Goal: Task Accomplishment & Management: Use online tool/utility

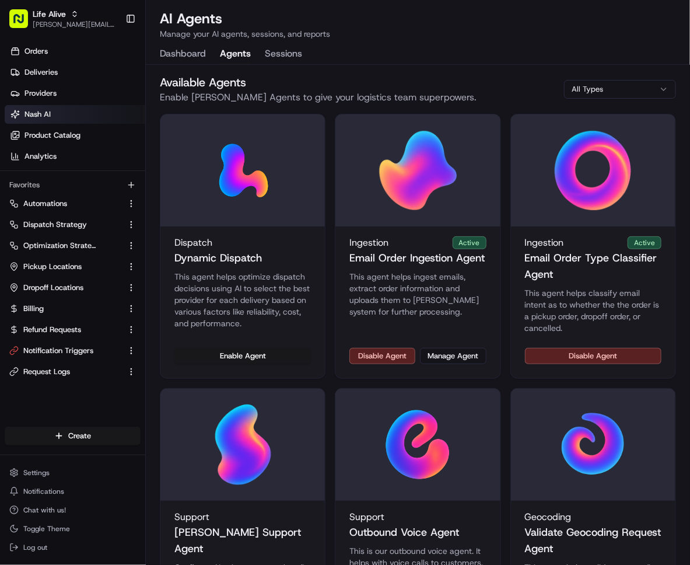
click at [48, 33] on div "Life Alive [PERSON_NAME][EMAIL_ADDRESS][DOMAIN_NAME] Toggle Sidebar" at bounding box center [72, 18] width 145 height 37
click at [48, 24] on span "[PERSON_NAME][EMAIL_ADDRESS][DOMAIN_NAME]" at bounding box center [74, 24] width 83 height 9
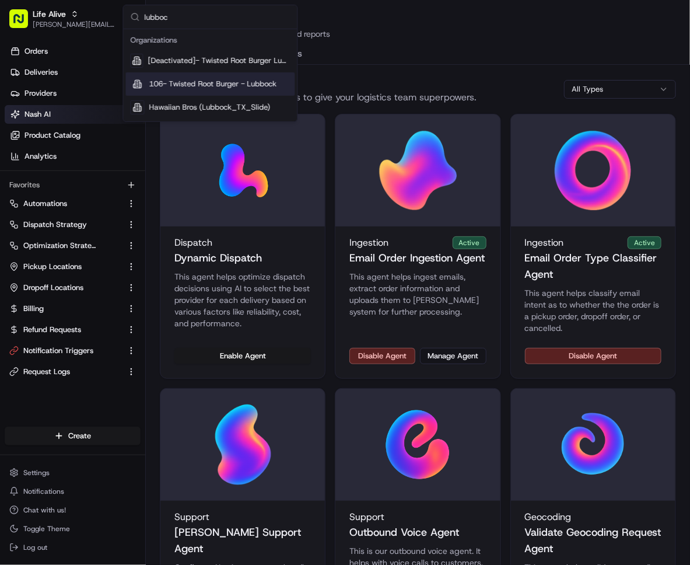
type input "lubboc"
click at [277, 92] on div "106- Twisted Root Burger - Lubbock" at bounding box center [210, 83] width 169 height 23
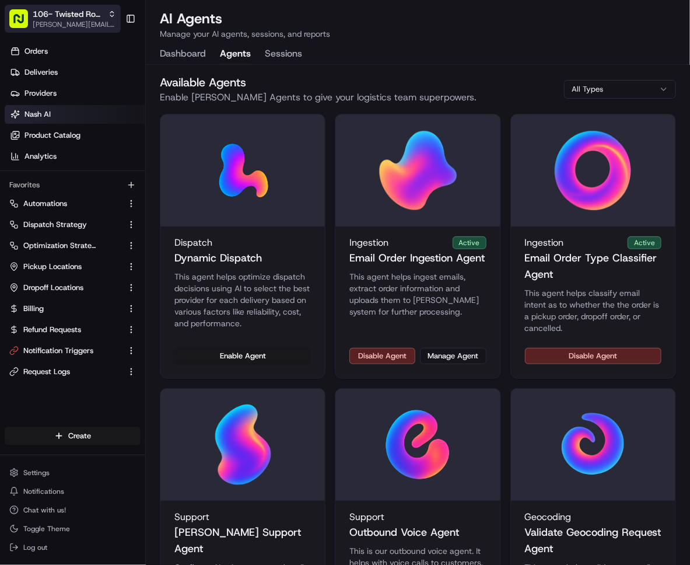
click at [76, 18] on span "106- Twisted Root Burger - Lubbock" at bounding box center [68, 14] width 71 height 12
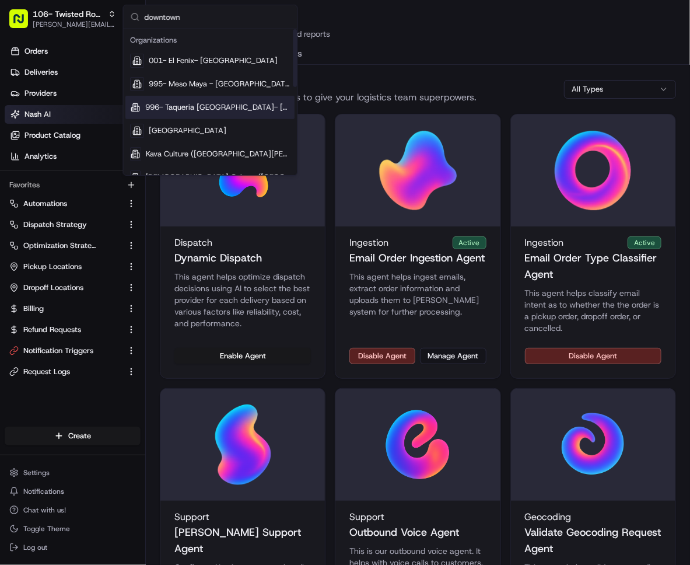
type input "downtown"
click at [231, 112] on span "996- Taqueria [GEOGRAPHIC_DATA]- [GEOGRAPHIC_DATA]" at bounding box center [218, 107] width 145 height 11
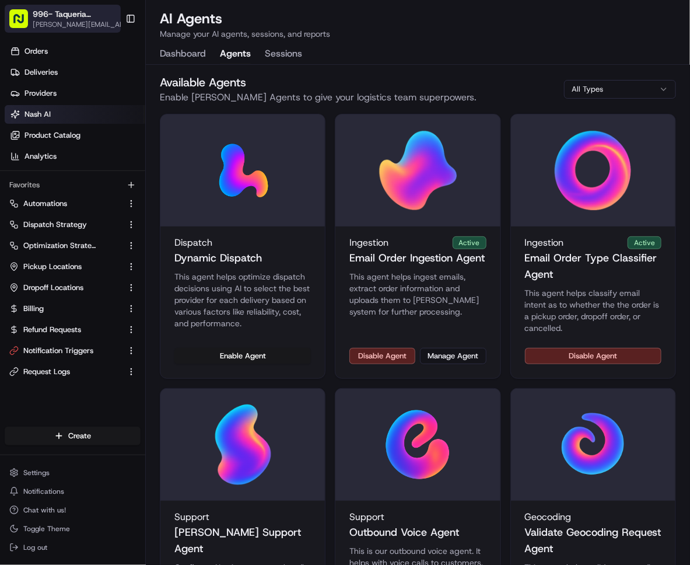
click at [88, 30] on button "996- Taqueria [GEOGRAPHIC_DATA]- [GEOGRAPHIC_DATA] [PERSON_NAME][EMAIL_ADDRESS]…" at bounding box center [63, 19] width 116 height 28
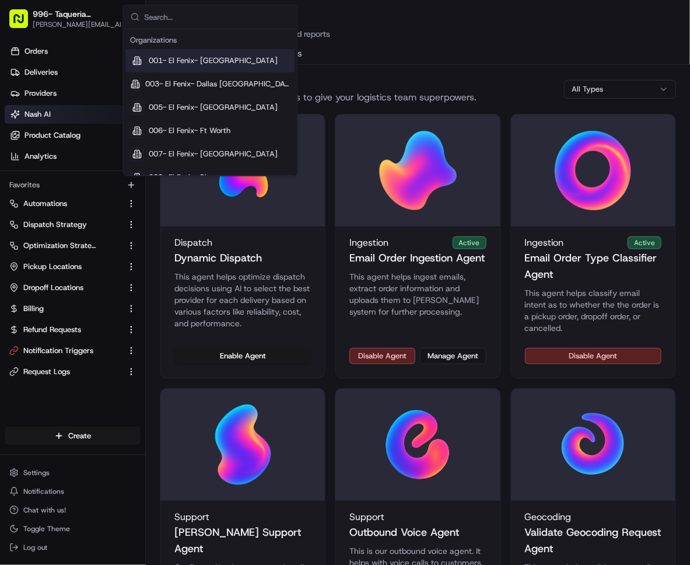
click at [81, 62] on ul "Orders Deliveries Providers [PERSON_NAME] Product Catalog Analytics" at bounding box center [75, 104] width 141 height 124
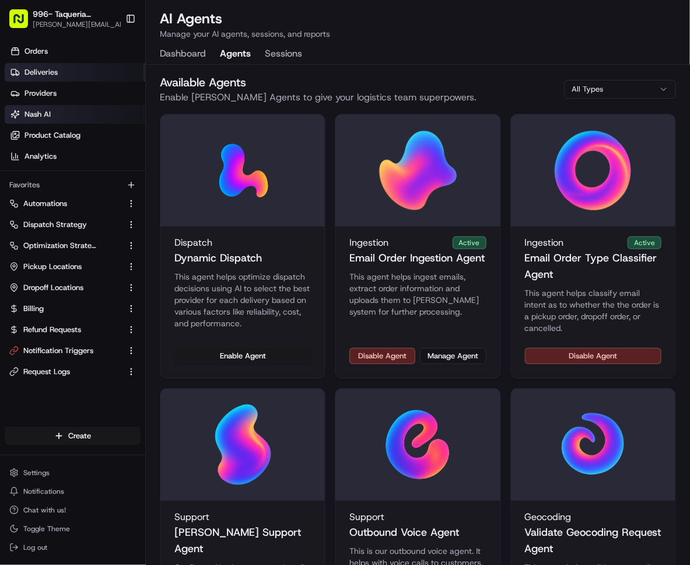
click at [81, 67] on link "Deliveries" at bounding box center [75, 72] width 141 height 19
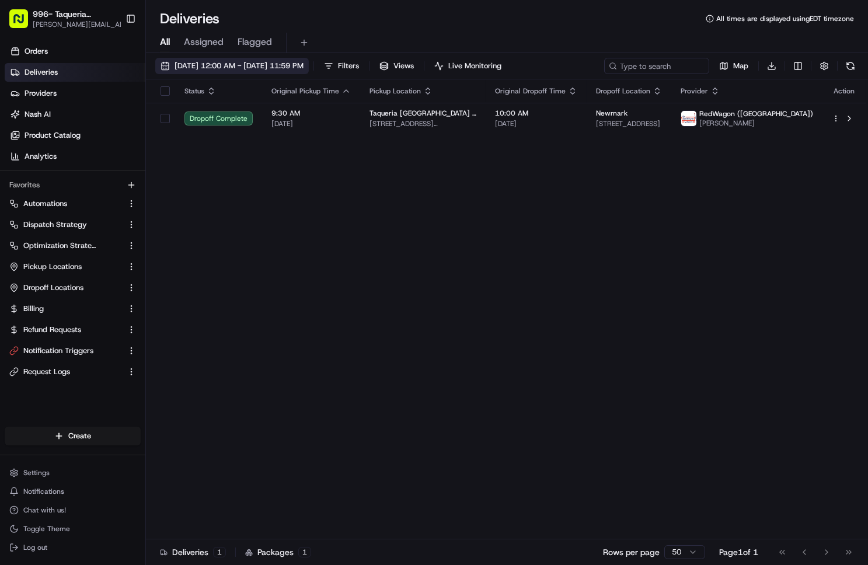
click at [279, 65] on span "[DATE] 12:00 AM - [DATE] 11:59 PM" at bounding box center [239, 66] width 129 height 11
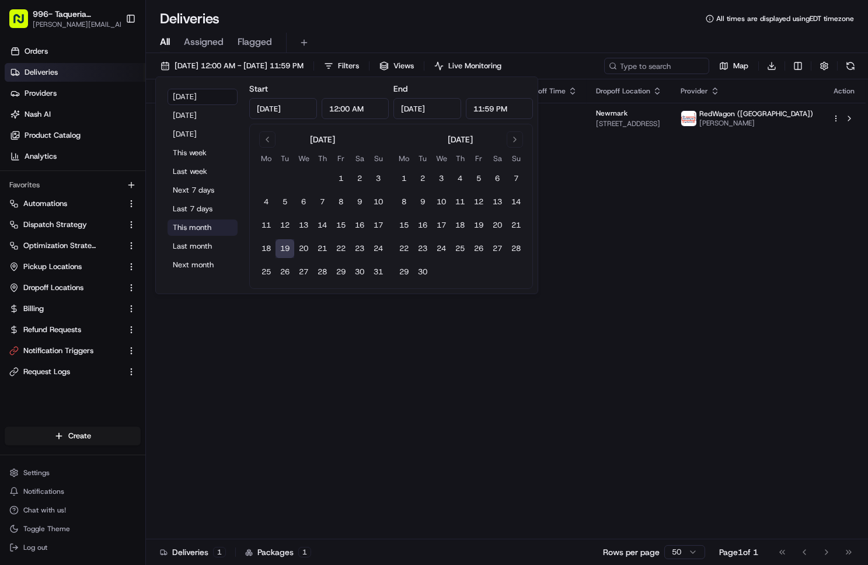
click at [203, 223] on button "This month" at bounding box center [202, 227] width 70 height 16
type input "[DATE]"
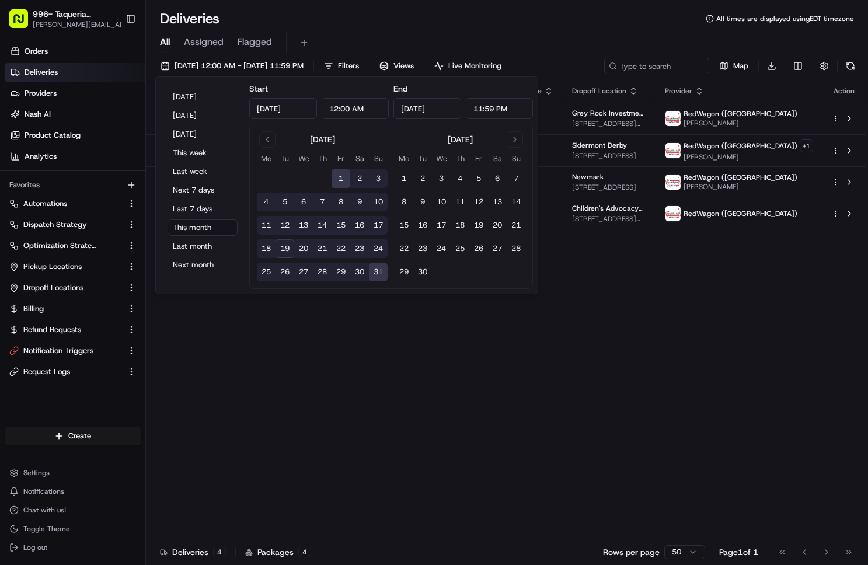
click at [421, 26] on div "Deliveries All times are displayed using EDT timezone" at bounding box center [507, 18] width 722 height 19
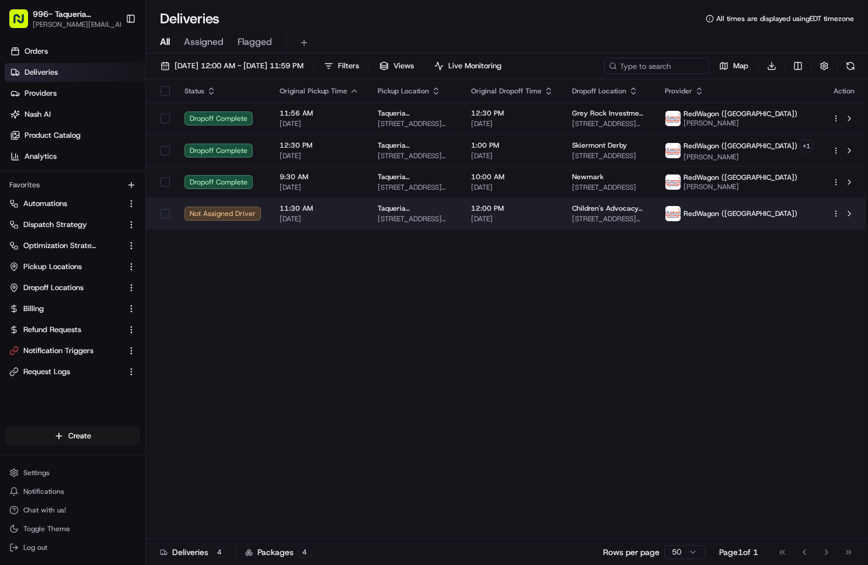
click at [487, 211] on td "12:00 PM [DATE]" at bounding box center [512, 214] width 101 height 32
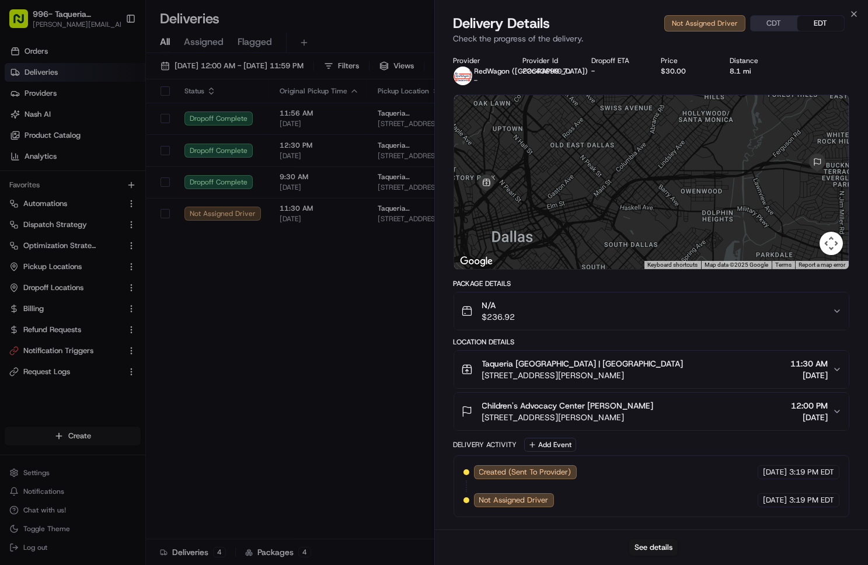
click at [625, 414] on span "[STREET_ADDRESS][PERSON_NAME]" at bounding box center [568, 417] width 172 height 12
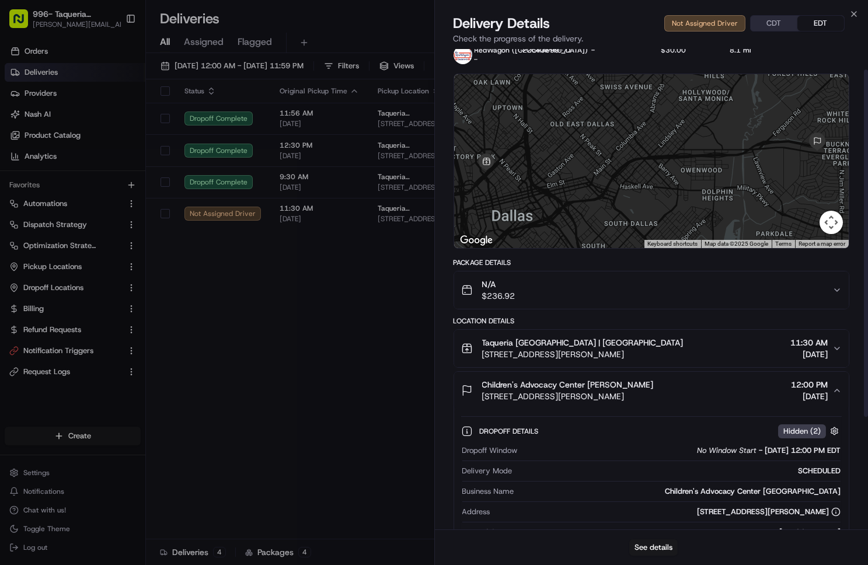
scroll to position [29, 0]
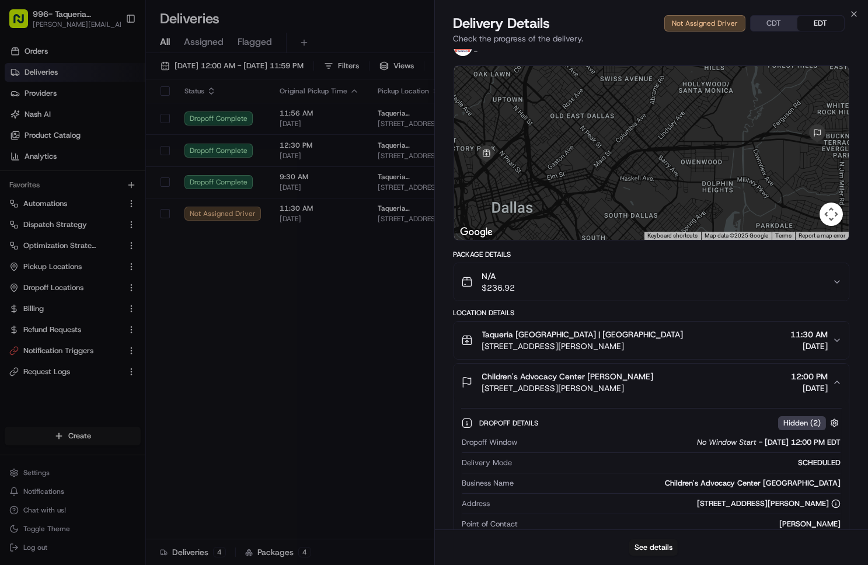
click at [624, 329] on span "Taqueria [GEOGRAPHIC_DATA] | [GEOGRAPHIC_DATA]" at bounding box center [582, 335] width 201 height 12
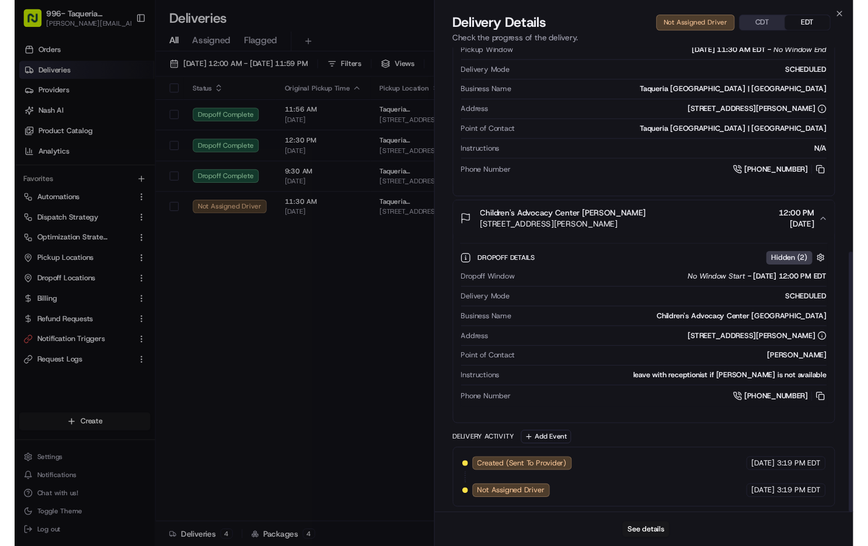
scroll to position [378, 0]
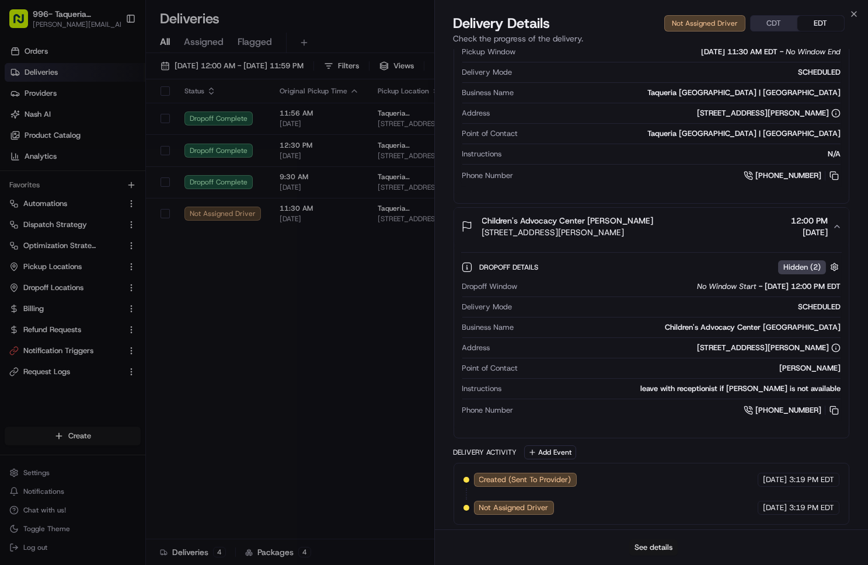
click at [652, 553] on button "See details" at bounding box center [653, 547] width 48 height 16
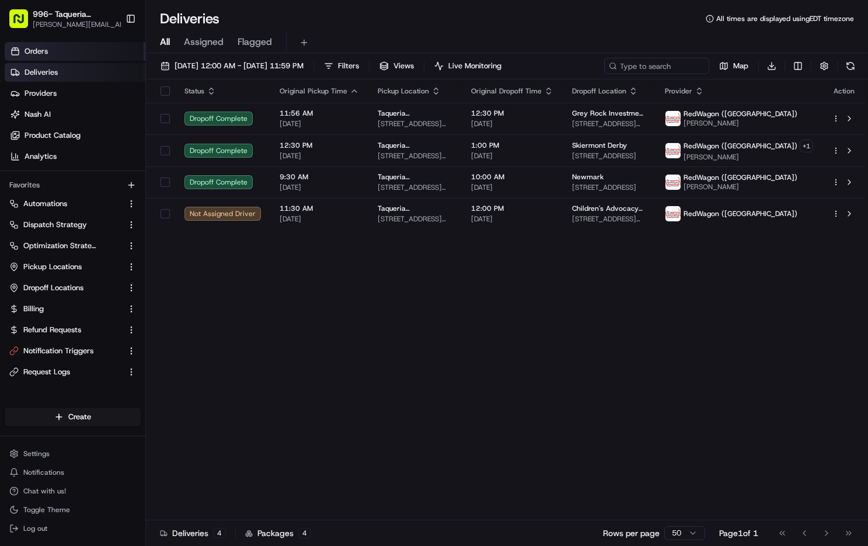
click at [44, 48] on span "Orders" at bounding box center [36, 51] width 23 height 11
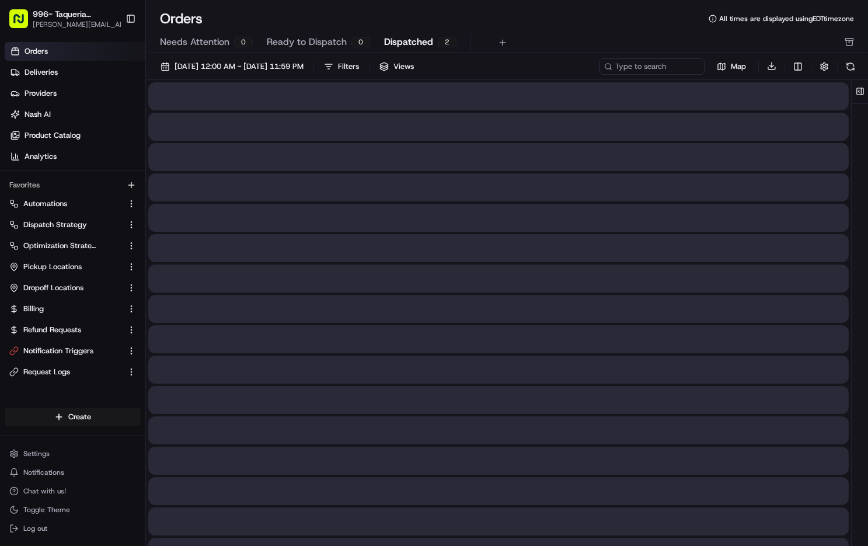
click at [399, 41] on span "Dispatched" at bounding box center [408, 42] width 49 height 14
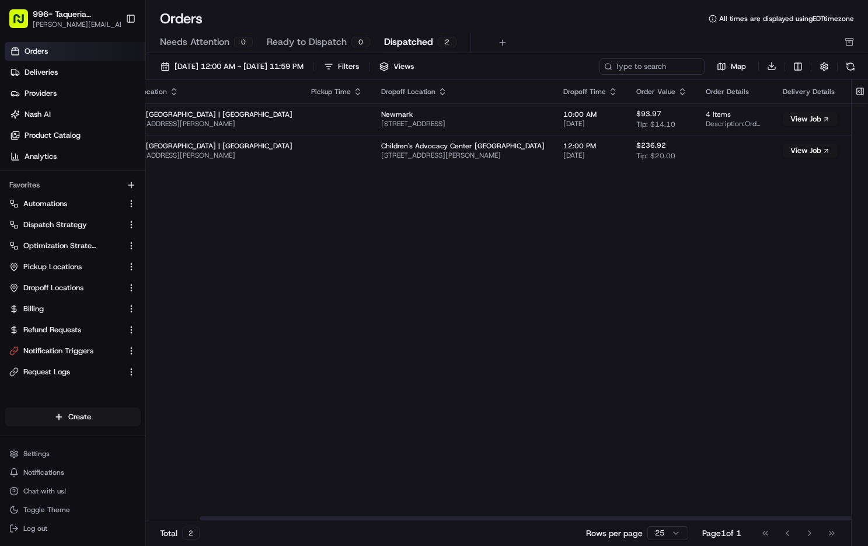
scroll to position [0, 57]
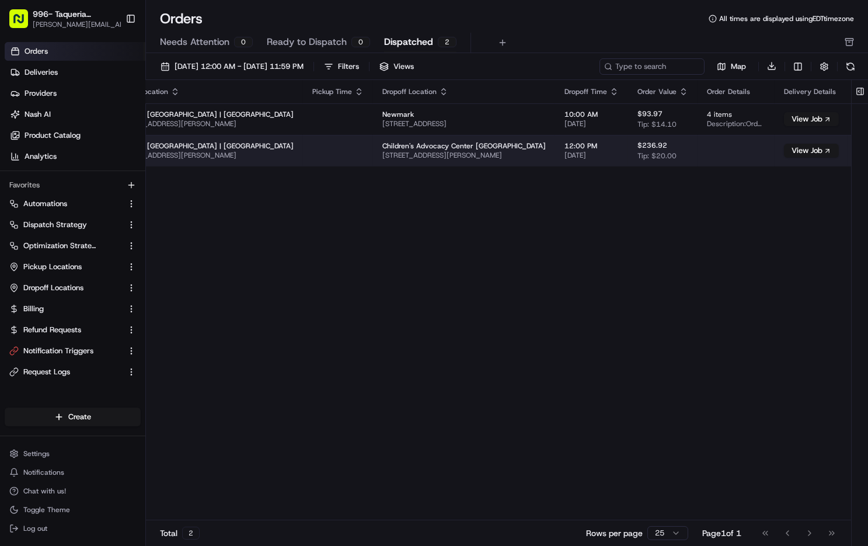
click at [690, 153] on html "996- Taqueria [GEOGRAPHIC_DATA]- Downtown [GEOGRAPHIC_DATA] [PERSON_NAME][EMAIL…" at bounding box center [434, 273] width 868 height 546
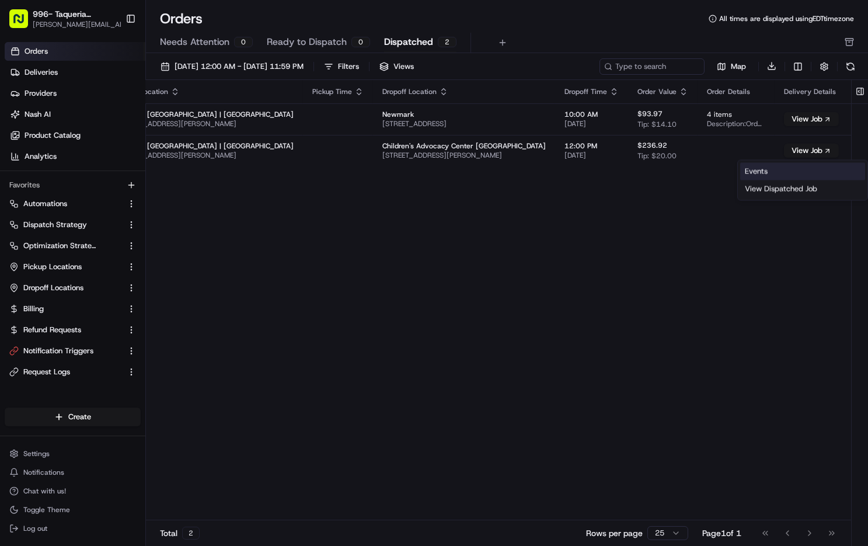
click at [690, 170] on link "Events" at bounding box center [802, 172] width 125 height 18
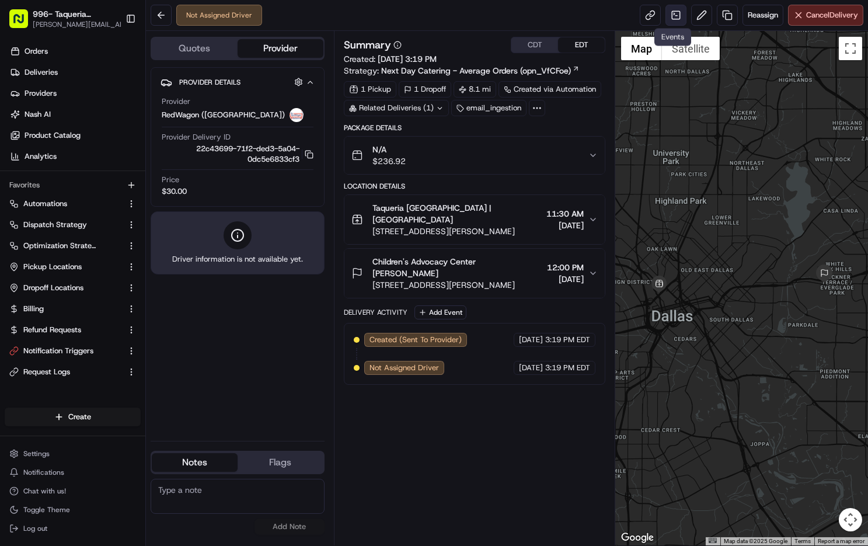
click at [674, 11] on link at bounding box center [675, 15] width 21 height 21
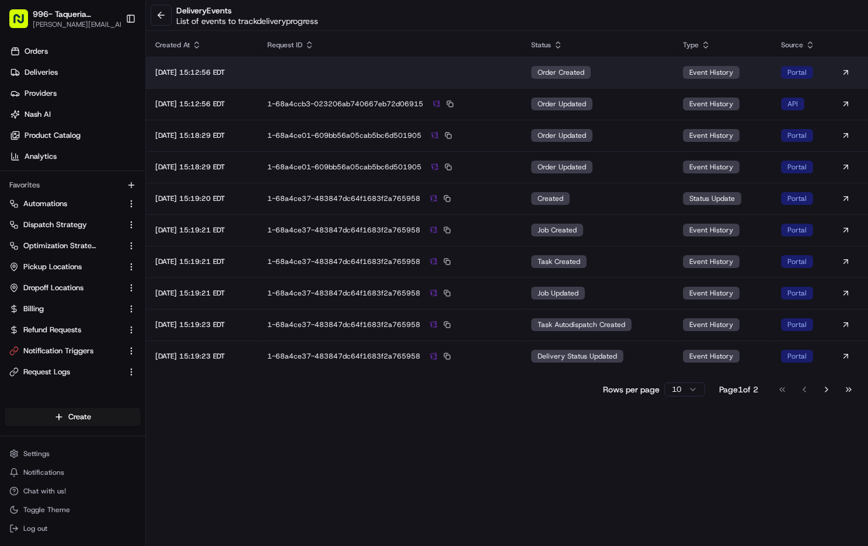
click at [658, 65] on td "order created" at bounding box center [598, 73] width 152 height 32
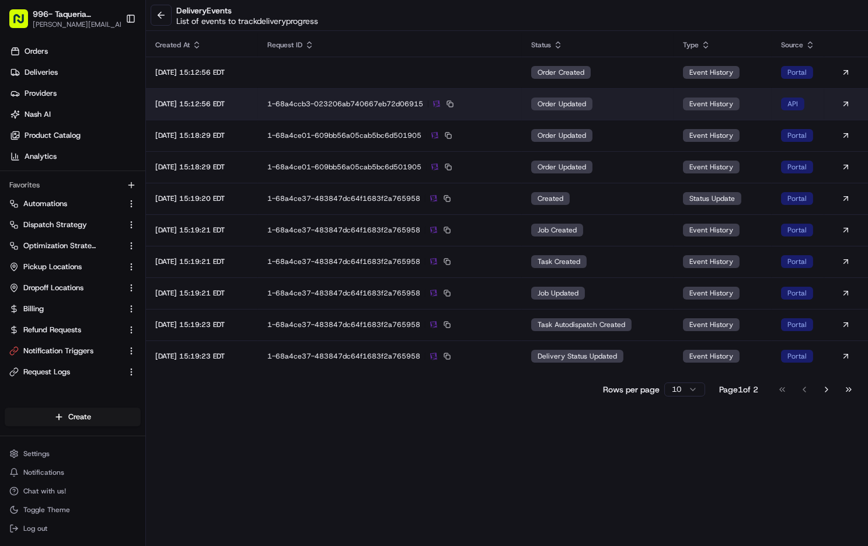
click at [521, 104] on td "1-68a4ccb3-023206ab740667eb72d06915" at bounding box center [389, 104] width 263 height 32
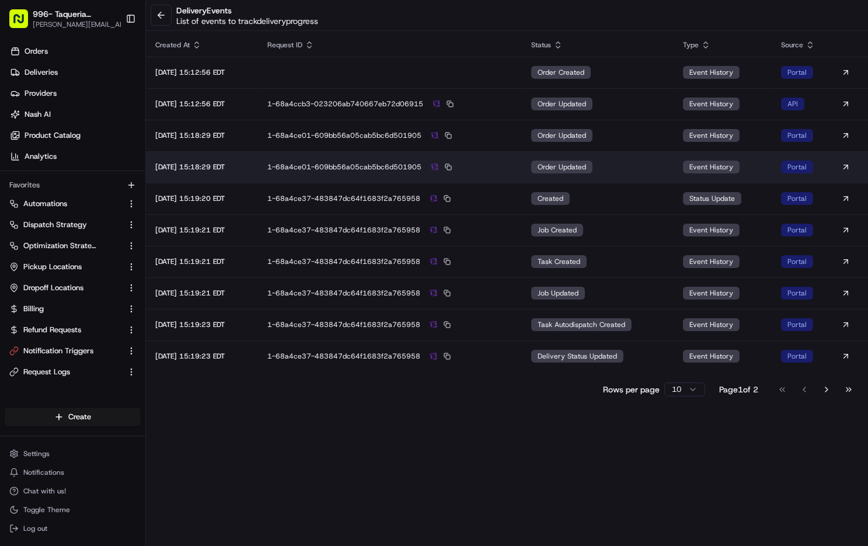
click at [483, 165] on div "1-68a4ce01-609bb56a05cab5bc6d501905" at bounding box center [389, 167] width 245 height 11
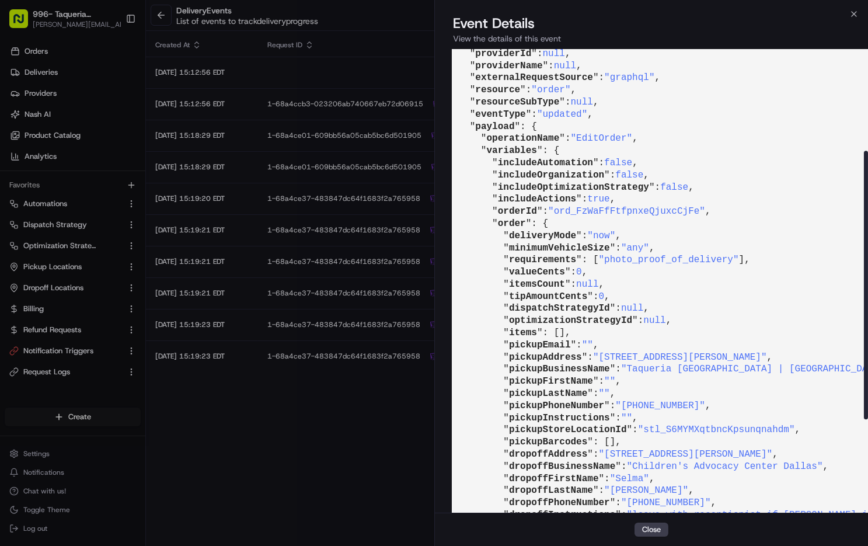
scroll to position [143, 2]
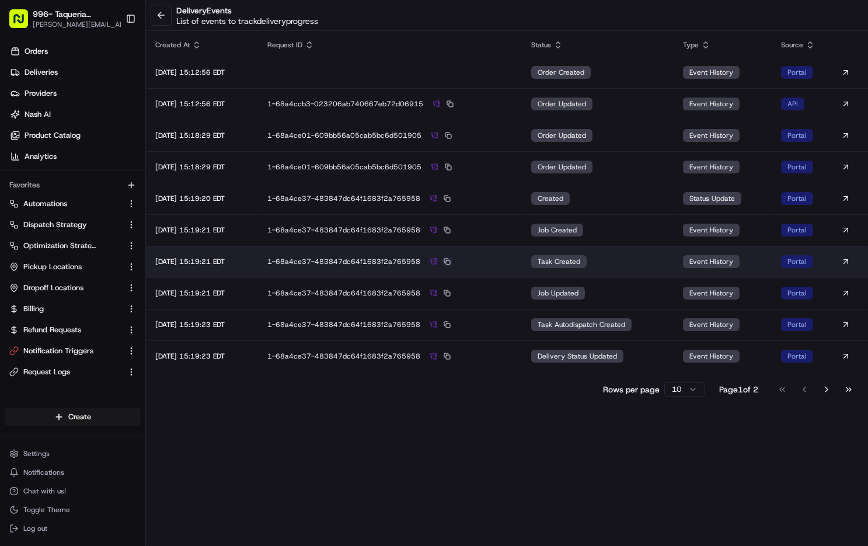
click at [452, 264] on button at bounding box center [447, 261] width 11 height 11
click at [494, 263] on div "1-68a4ce37-483847dc64f1683f2a765958" at bounding box center [389, 261] width 245 height 11
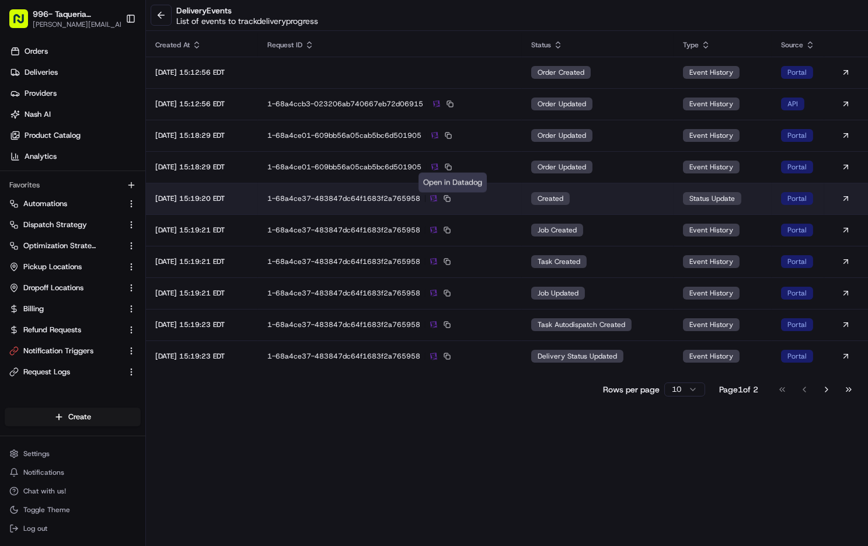
click at [476, 196] on div "1-68a4ce37-483847dc64f1683f2a765958" at bounding box center [389, 198] width 245 height 11
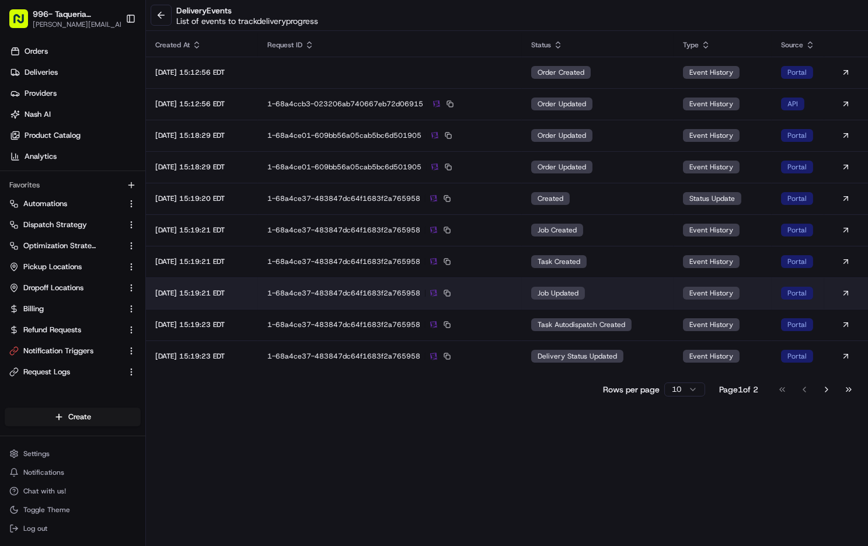
click at [483, 286] on td "1-68a4ce37-483847dc64f1683f2a765958" at bounding box center [389, 293] width 263 height 32
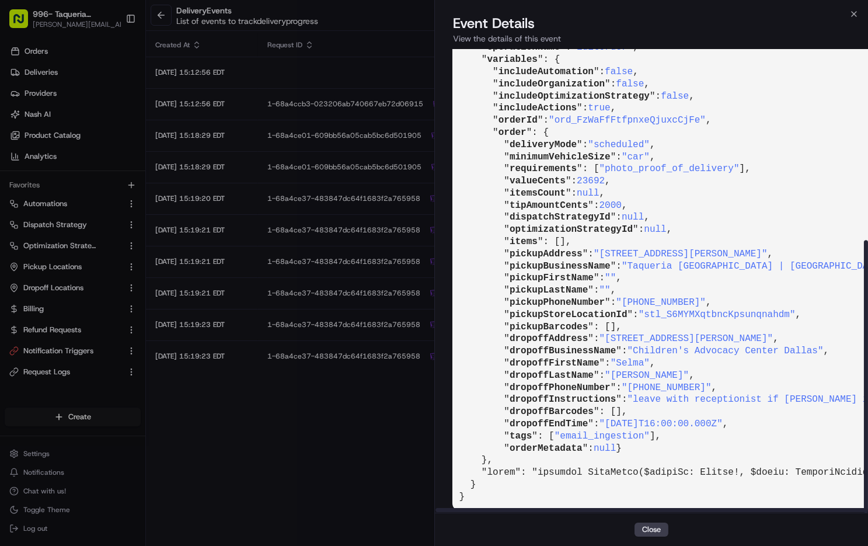
scroll to position [325, 1]
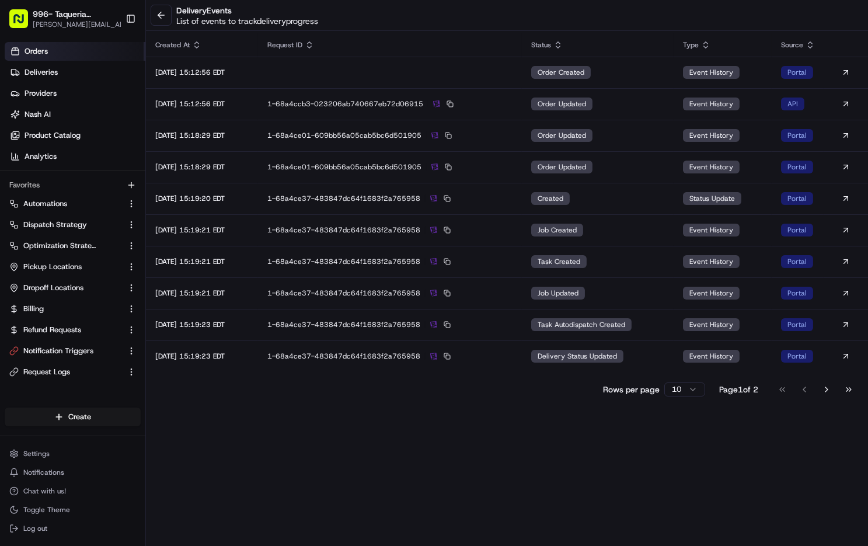
click at [99, 55] on link "Orders" at bounding box center [75, 51] width 141 height 19
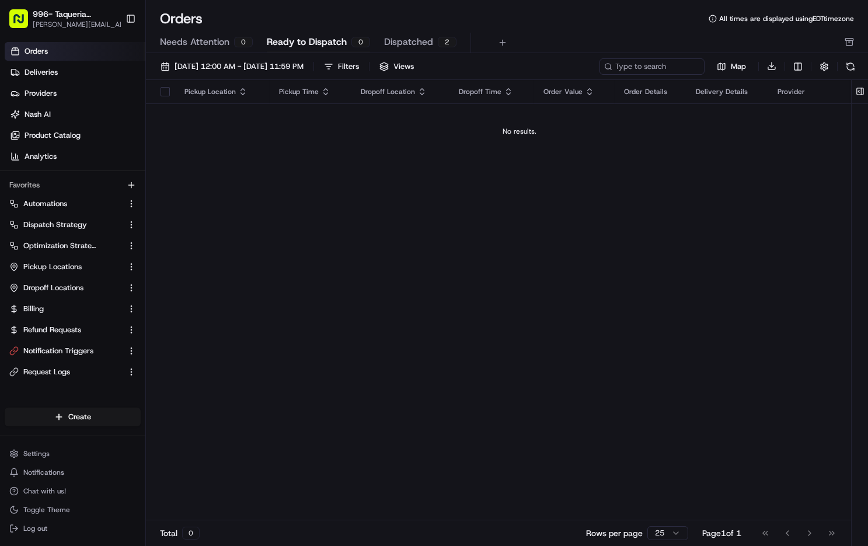
click at [390, 44] on span "Dispatched" at bounding box center [408, 42] width 49 height 14
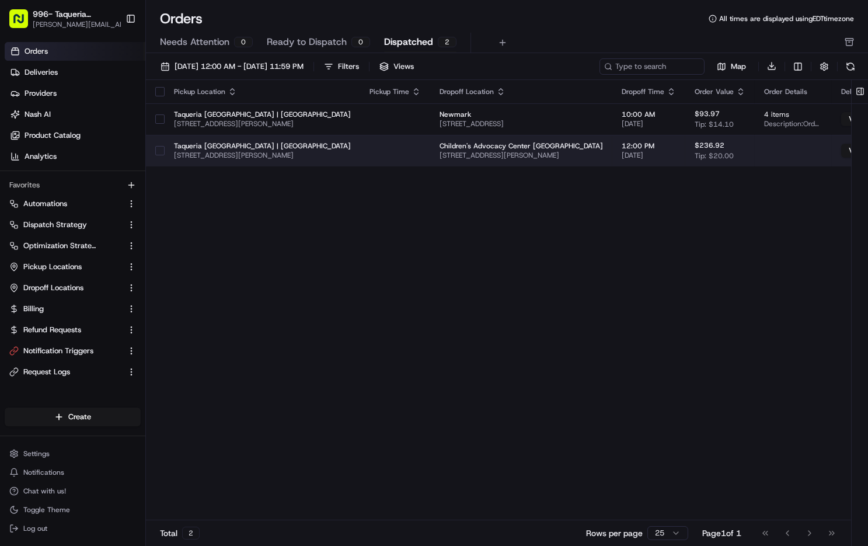
click at [379, 142] on td at bounding box center [395, 151] width 70 height 32
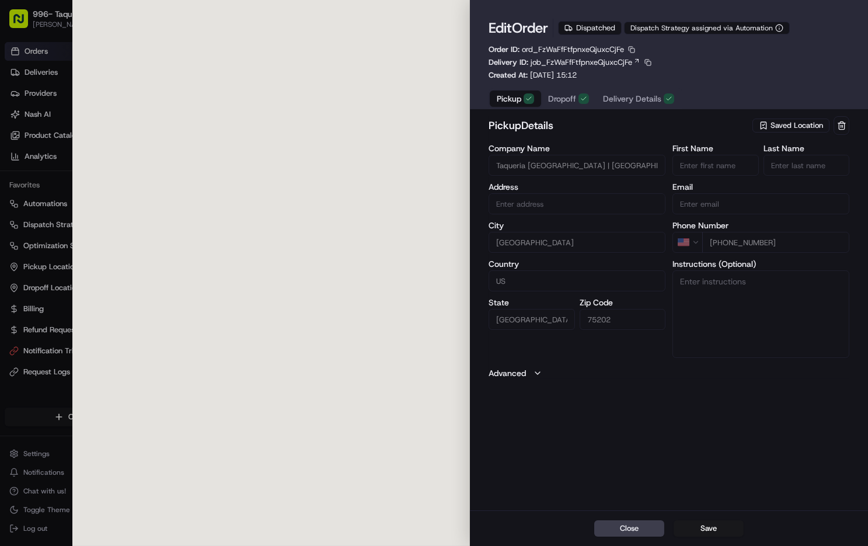
type input "[STREET_ADDRESS][PERSON_NAME]"
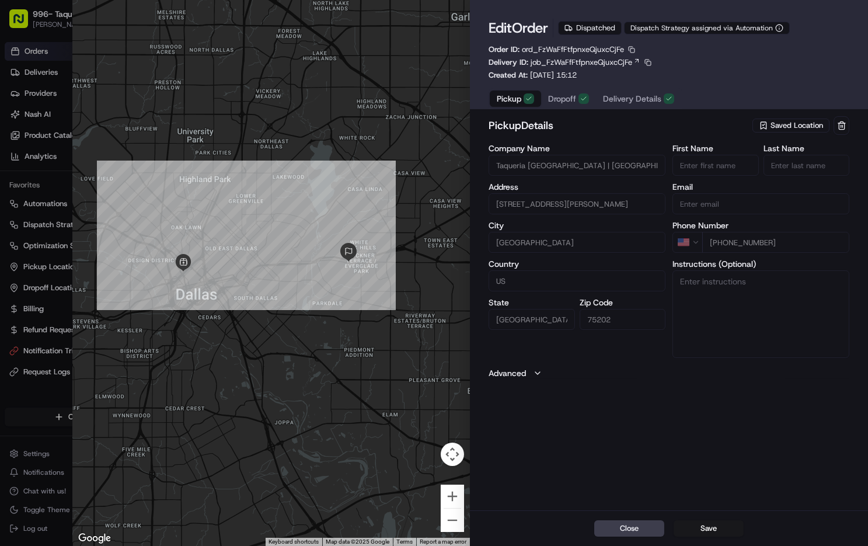
click at [619, 102] on span "Delivery Details" at bounding box center [632, 99] width 58 height 12
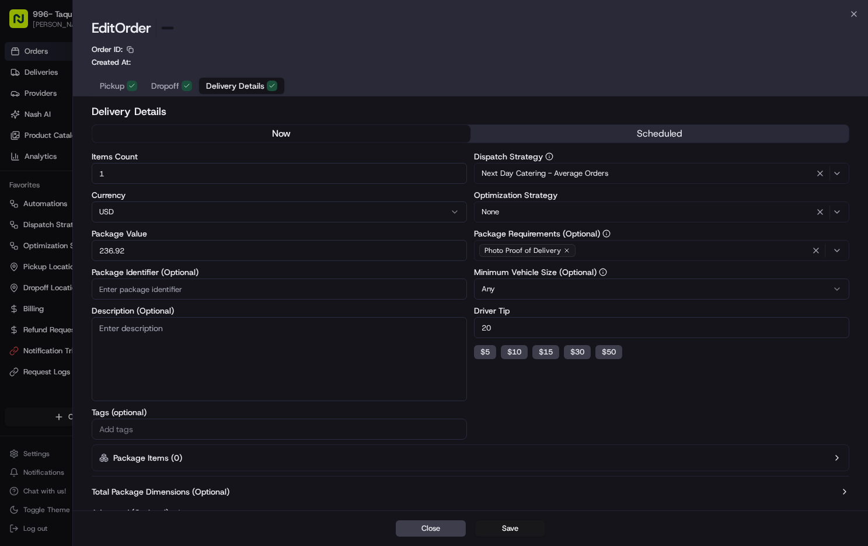
type input "1"
click at [28, 76] on div at bounding box center [434, 273] width 868 height 546
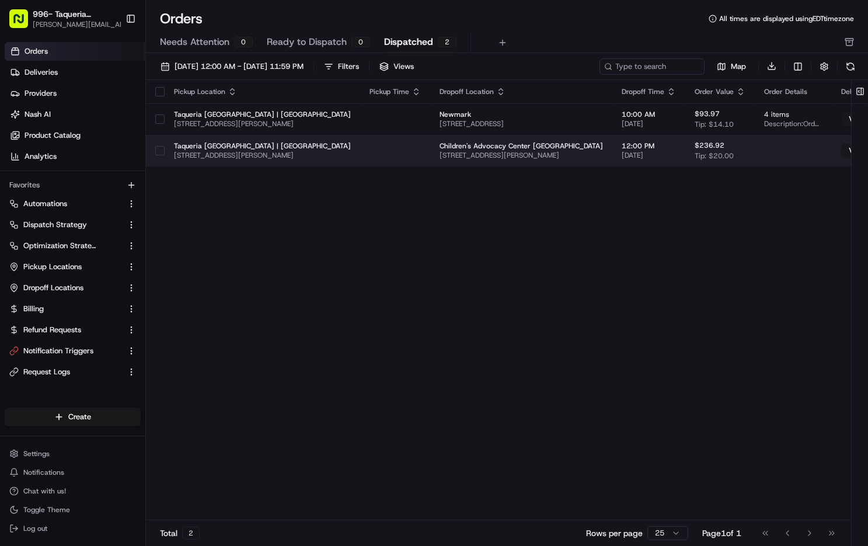
click at [541, 157] on span "[STREET_ADDRESS][PERSON_NAME]" at bounding box center [520, 155] width 163 height 9
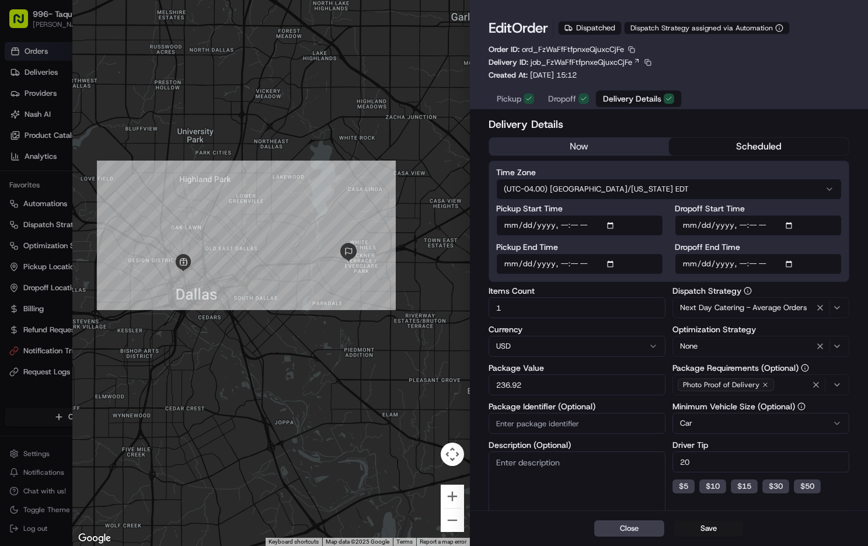
click at [567, 112] on div "Edit Order Dispatched Dispatch Strategy assigned via Automation Order ID: ord_F…" at bounding box center [669, 57] width 398 height 114
click at [566, 102] on span "Dropoff" at bounding box center [562, 99] width 28 height 12
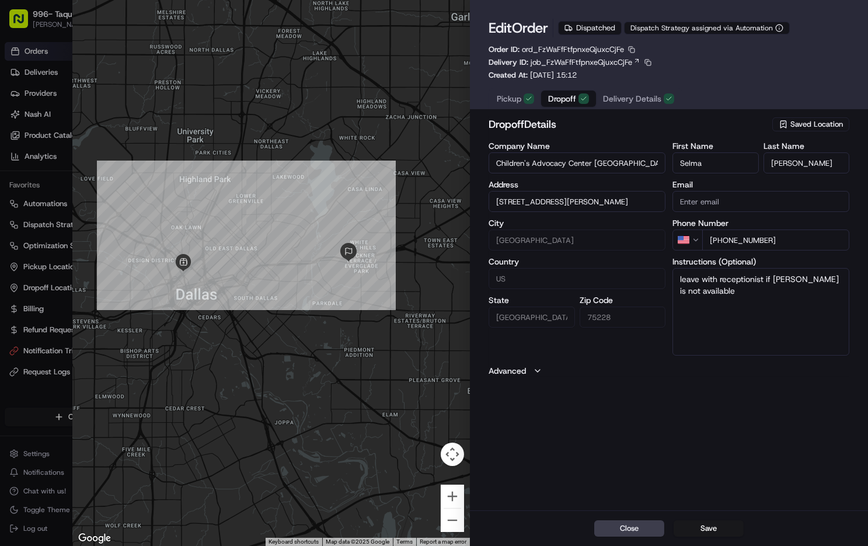
click at [503, 95] on span "Pickup" at bounding box center [509, 99] width 25 height 12
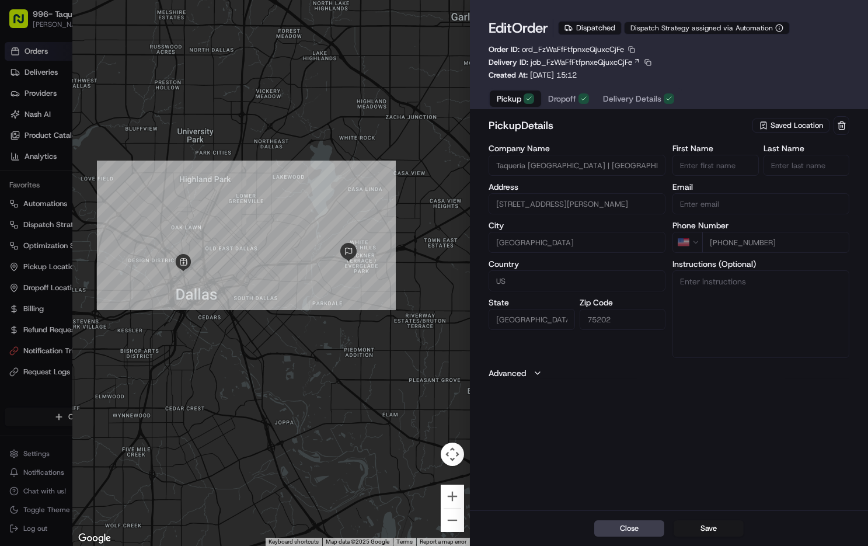
click at [624, 99] on span "Delivery Details" at bounding box center [632, 99] width 58 height 12
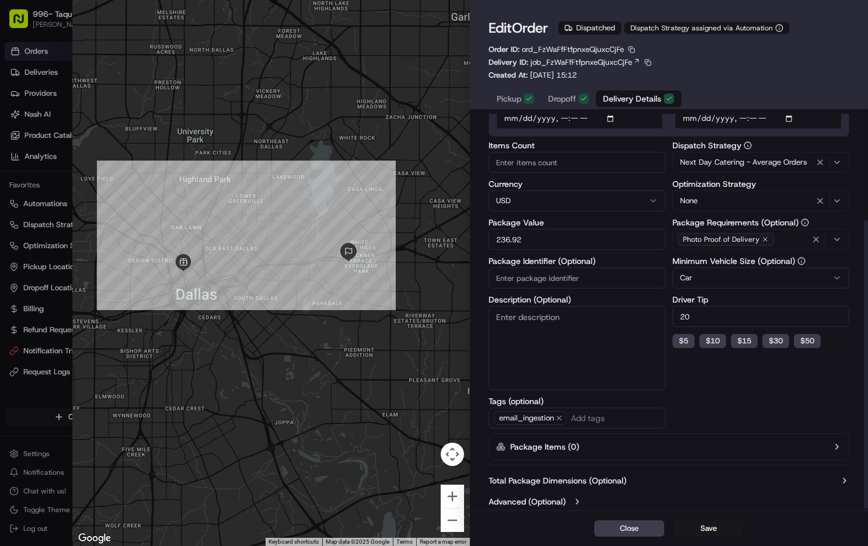
scroll to position [145, 0]
click at [560, 496] on label "Advanced (Optional)" at bounding box center [526, 502] width 77 height 12
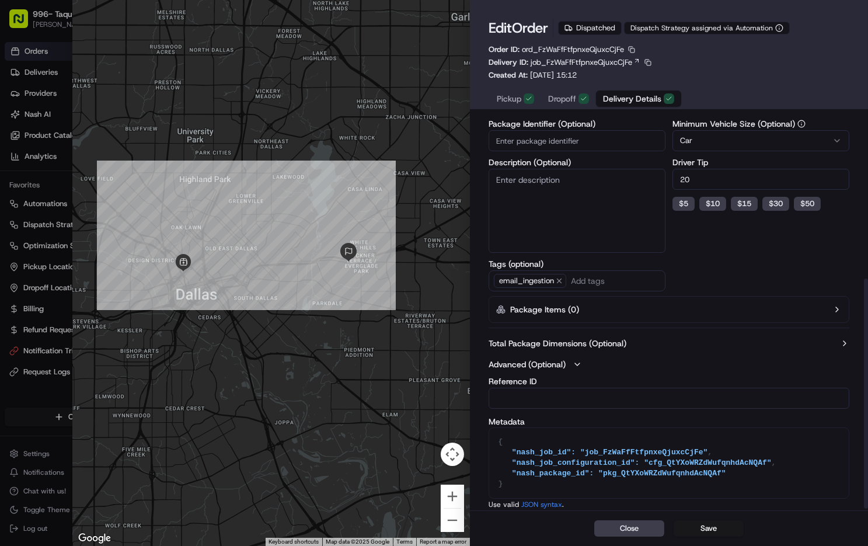
scroll to position [282, 0]
click at [518, 361] on label "Advanced (Optional)" at bounding box center [526, 365] width 77 height 12
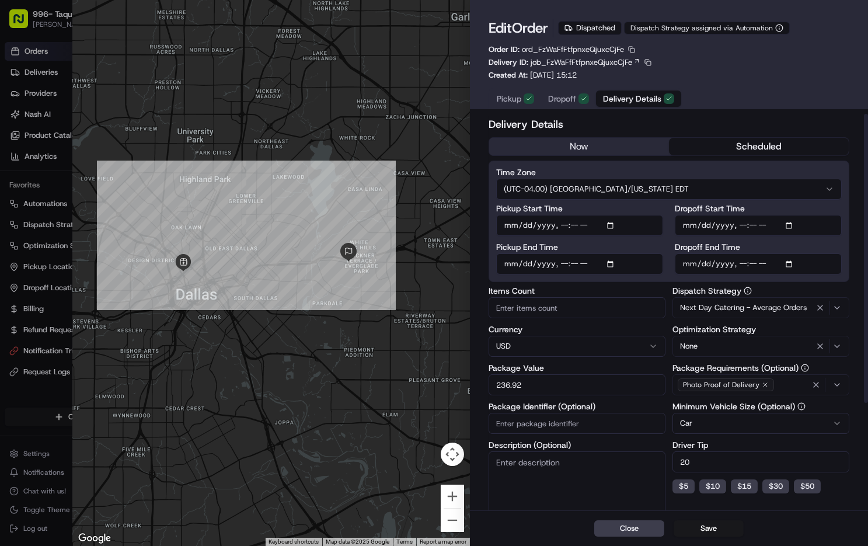
scroll to position [0, 0]
click at [561, 95] on span "Dropoff" at bounding box center [562, 99] width 28 height 12
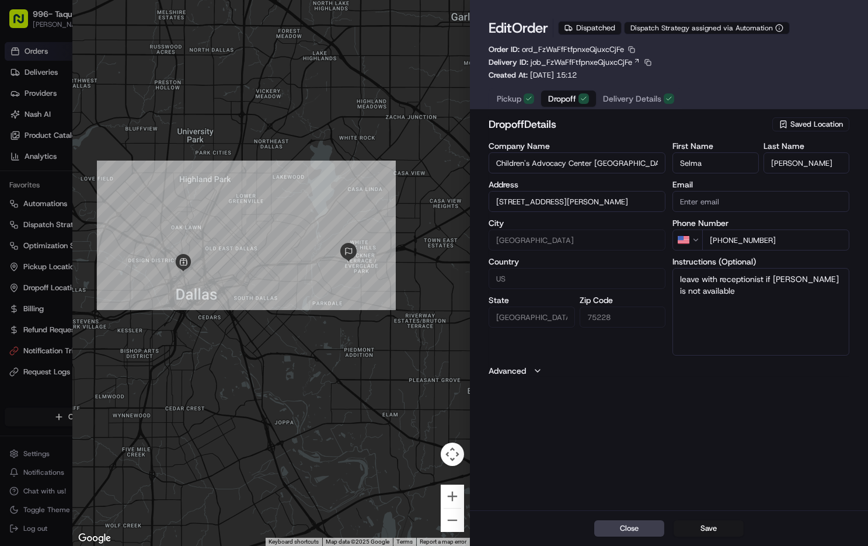
click at [512, 91] on div "Pickup Dropoff Delivery Details" at bounding box center [585, 98] width 194 height 21
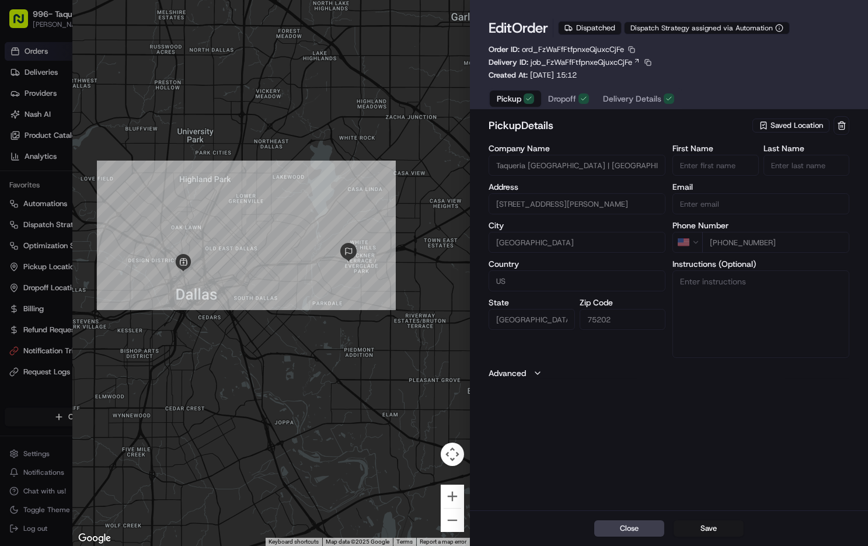
click at [512, 102] on span "Pickup" at bounding box center [509, 99] width 25 height 12
click at [783, 25] on icon "button" at bounding box center [779, 28] width 8 height 8
click at [588, 59] on span "job_FzWaFfFtfpnxeQjuxcCjFe" at bounding box center [582, 62] width 102 height 11
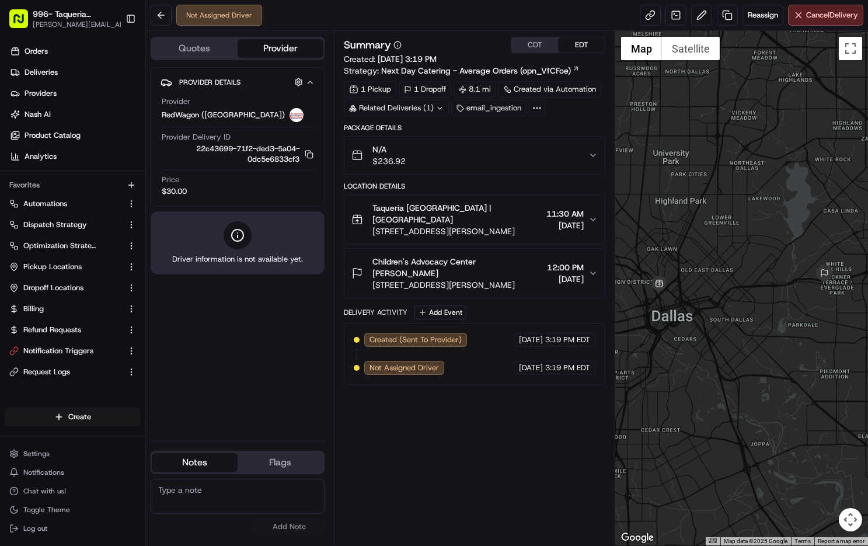
click at [548, 256] on div "Children's Advocacy Center Dallas Selma Delgado 5351 Samuell Blvd, Dallas, TX 7…" at bounding box center [469, 273] width 237 height 35
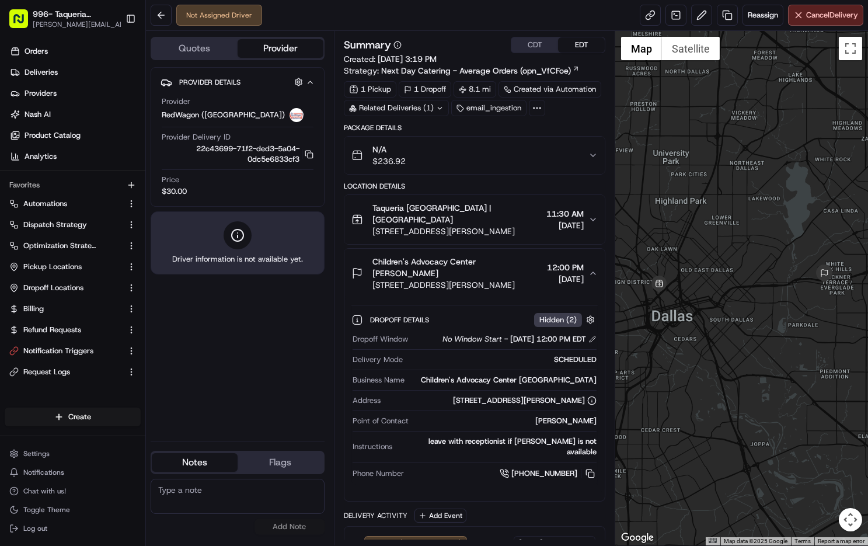
click at [546, 220] on span "[DATE]" at bounding box center [564, 225] width 37 height 12
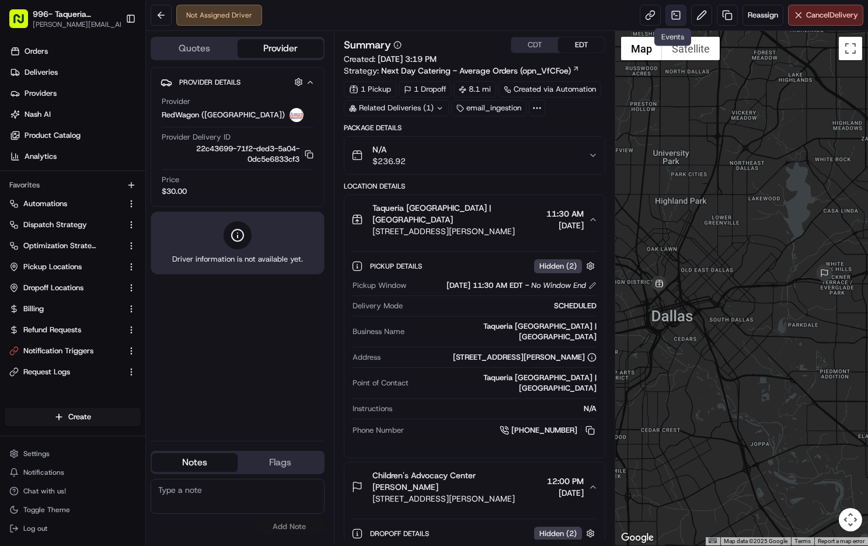
click at [678, 14] on link at bounding box center [675, 15] width 21 height 21
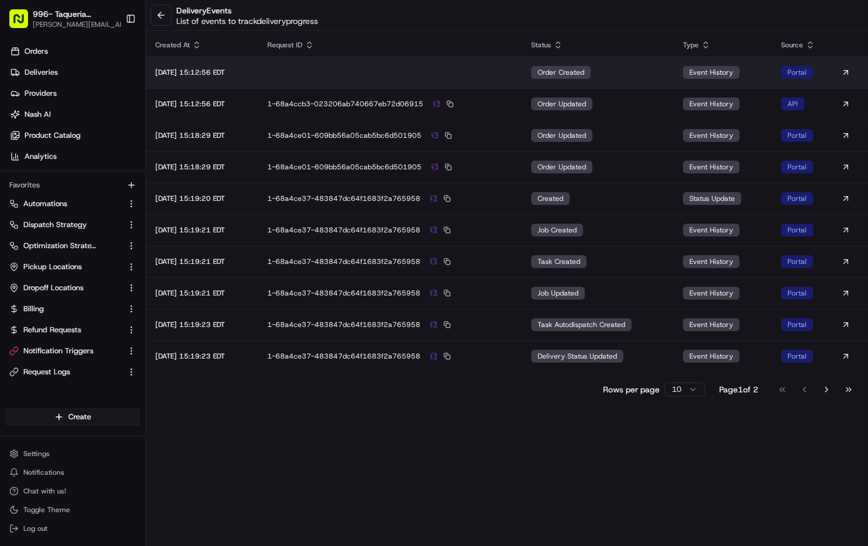
click at [673, 75] on td "order created" at bounding box center [598, 73] width 152 height 32
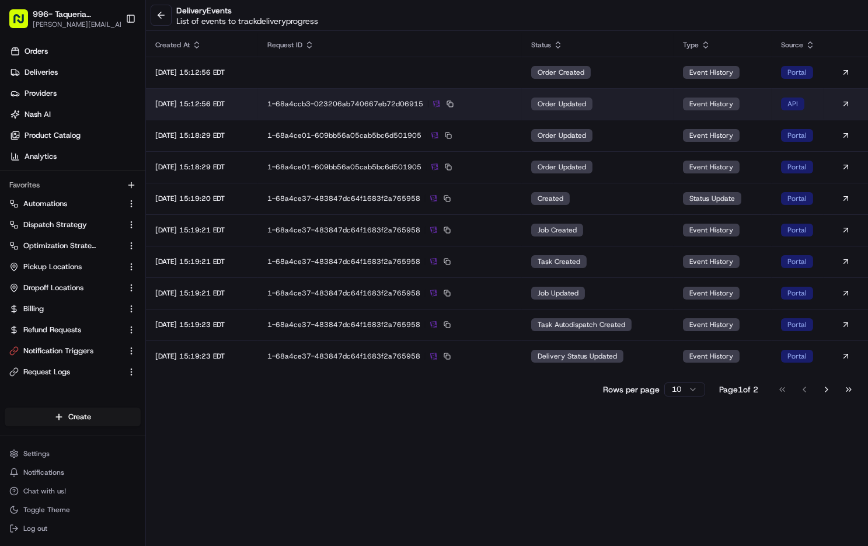
click at [512, 104] on div "1-68a4ccb3-023206ab740667eb72d06915" at bounding box center [389, 104] width 245 height 11
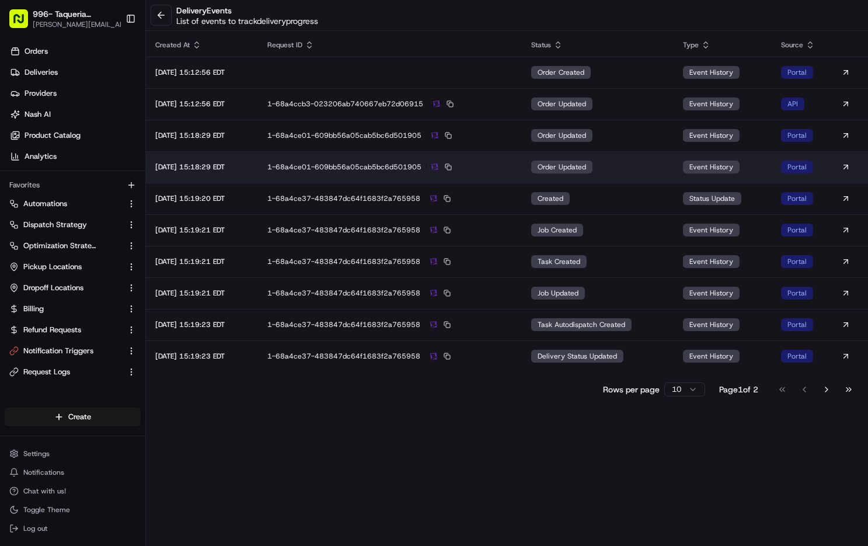
click at [483, 162] on div "1-68a4ce01-609bb56a05cab5bc6d501905" at bounding box center [389, 167] width 245 height 11
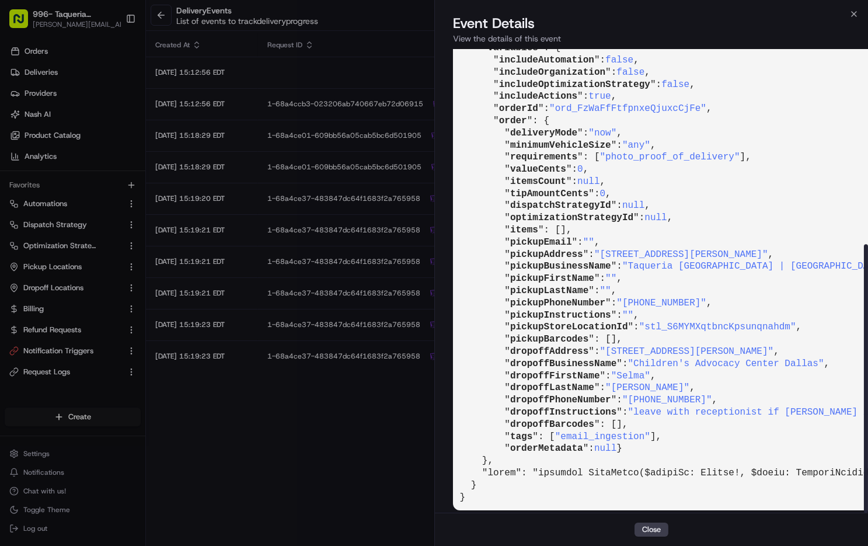
scroll to position [337, 1]
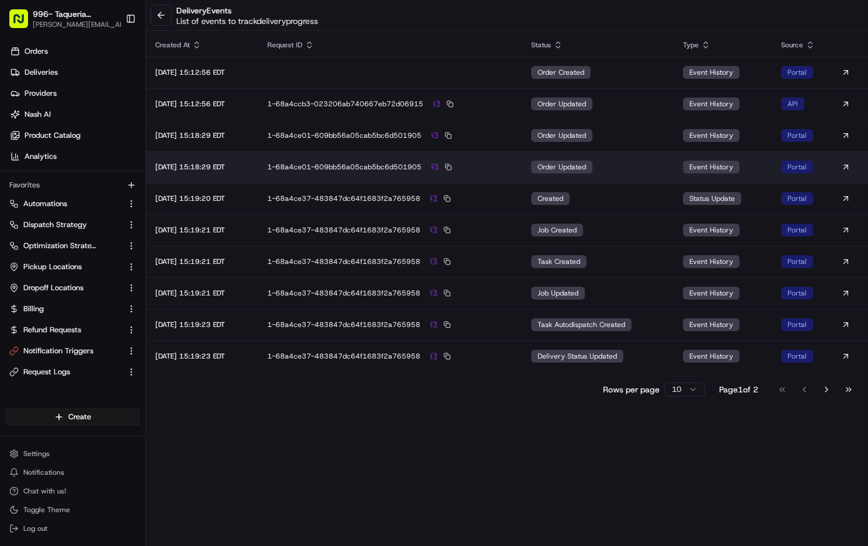
click at [506, 166] on div "1-68a4ce01-609bb56a05cab5bc6d501905" at bounding box center [389, 167] width 245 height 11
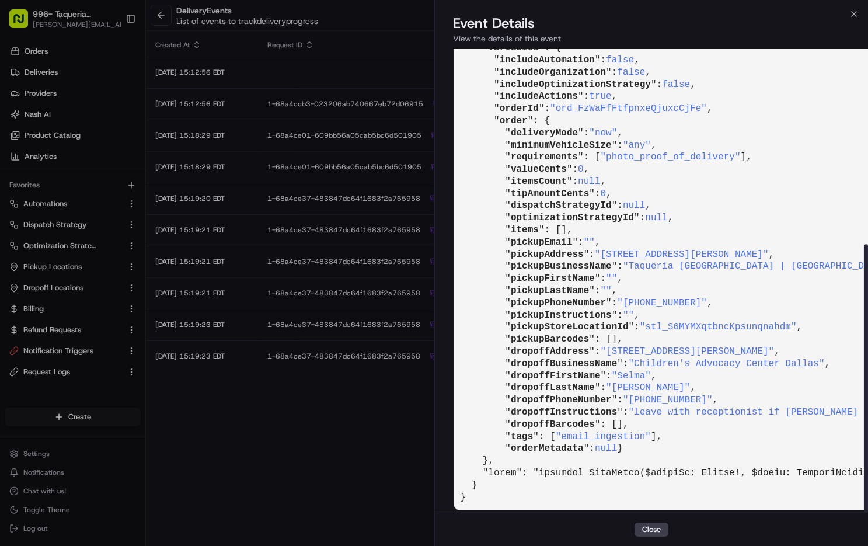
scroll to position [337, 0]
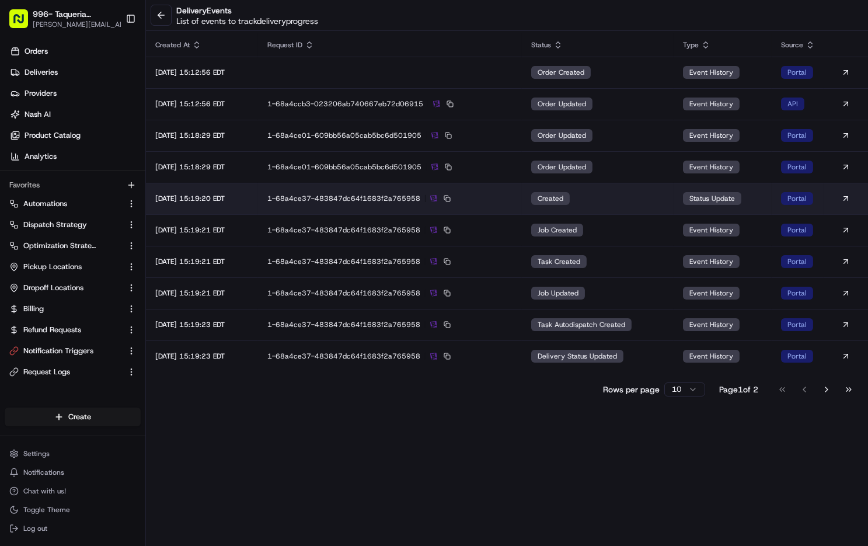
click at [574, 207] on td "created" at bounding box center [598, 199] width 152 height 32
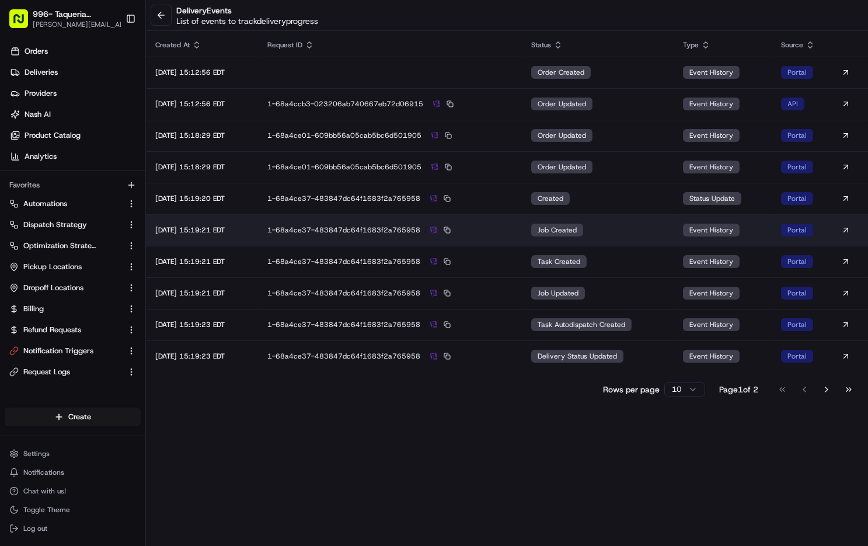
click at [506, 221] on td "1-68a4ce37-483847dc64f1683f2a765958" at bounding box center [389, 230] width 263 height 32
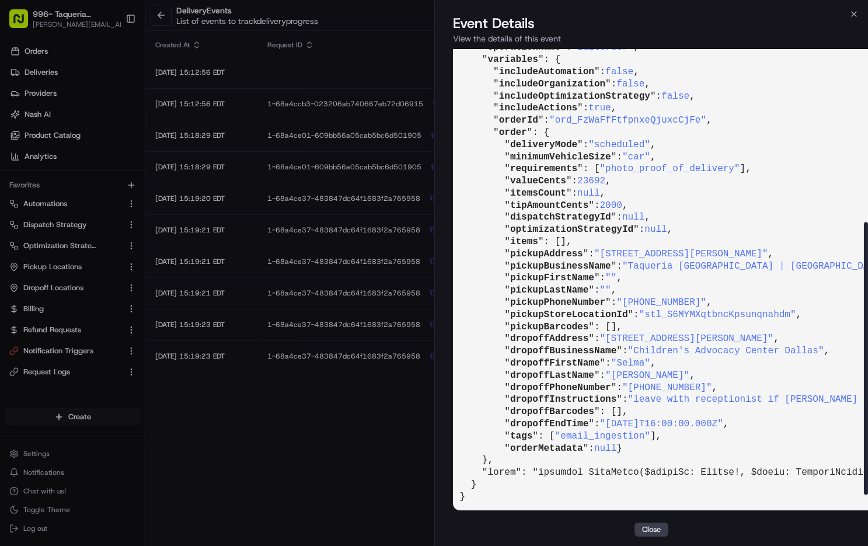
scroll to position [301, 1]
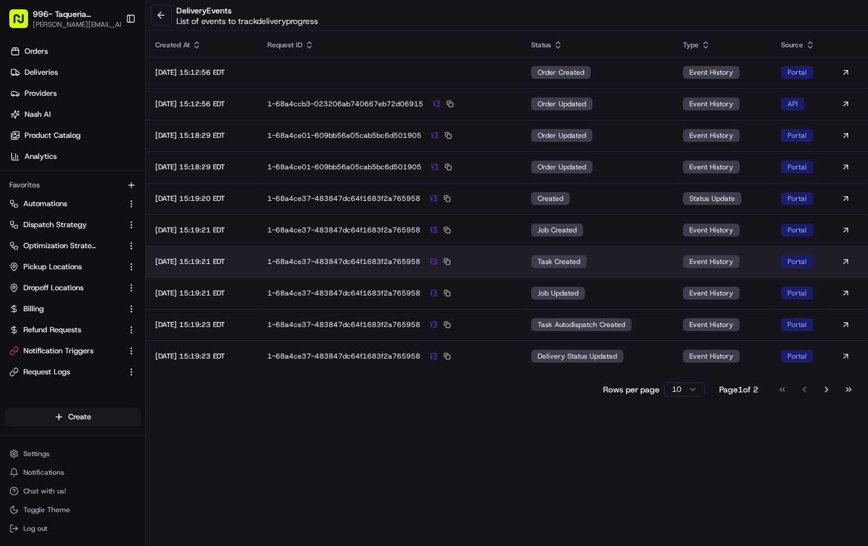
click at [490, 260] on div "1-68a4ce37-483847dc64f1683f2a765958" at bounding box center [389, 261] width 245 height 11
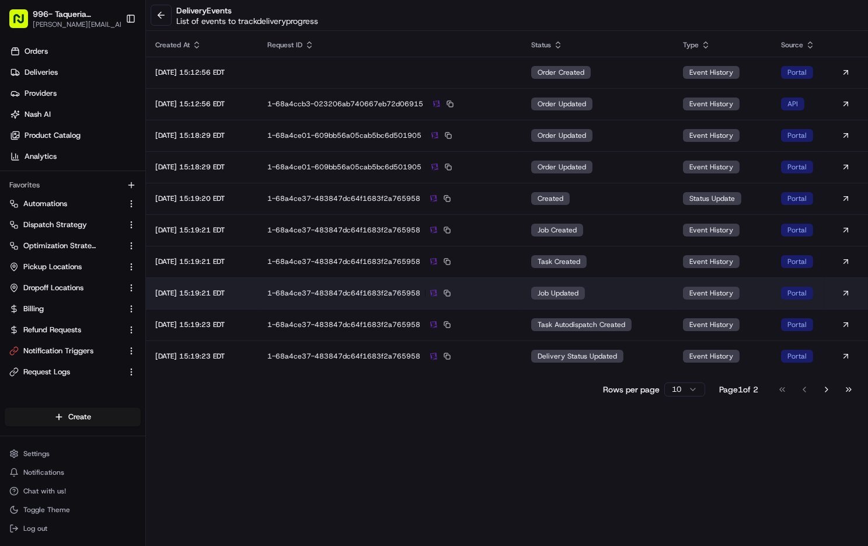
click at [476, 286] on td "1-68a4ce37-483847dc64f1683f2a765958" at bounding box center [389, 293] width 263 height 32
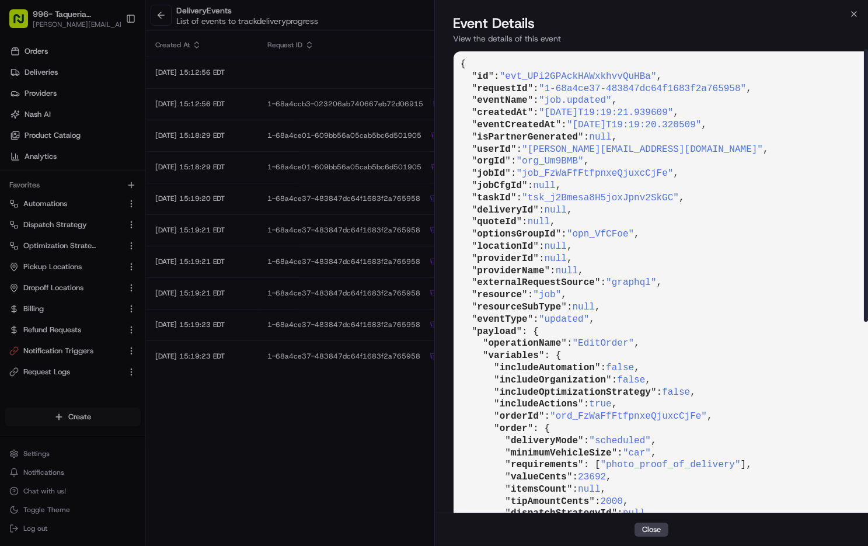
scroll to position [0, 0]
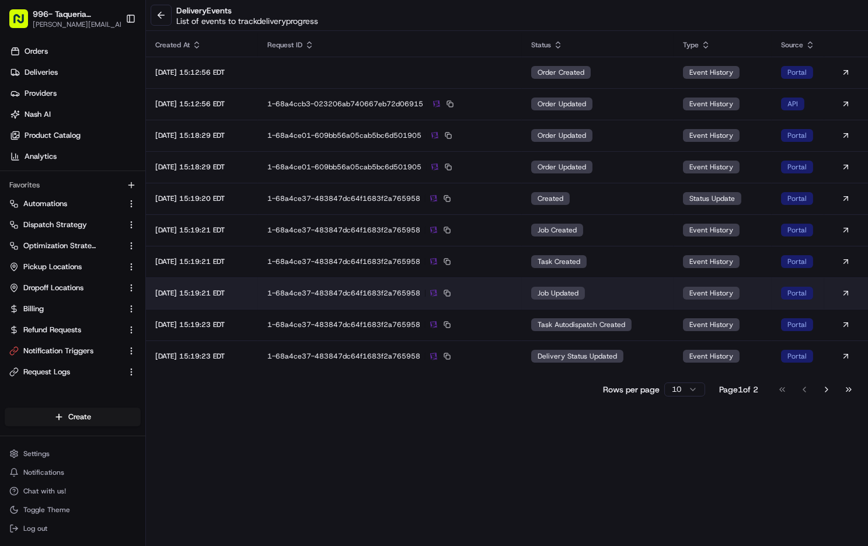
click at [585, 298] on div "job updated" at bounding box center [558, 293] width 54 height 13
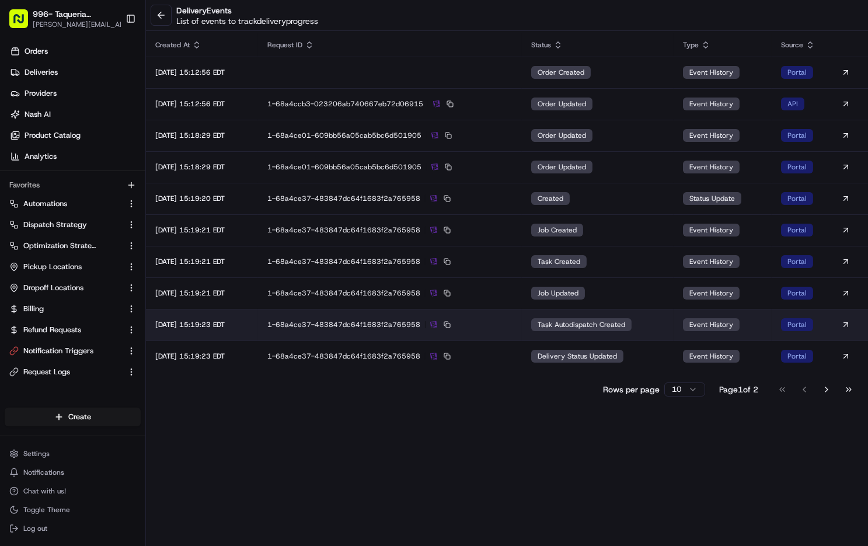
click at [521, 331] on td "1-68a4ce37-483847dc64f1683f2a765958" at bounding box center [389, 325] width 263 height 32
click at [487, 321] on div "1-68a4ce37-483847dc64f1683f2a765958" at bounding box center [389, 324] width 245 height 11
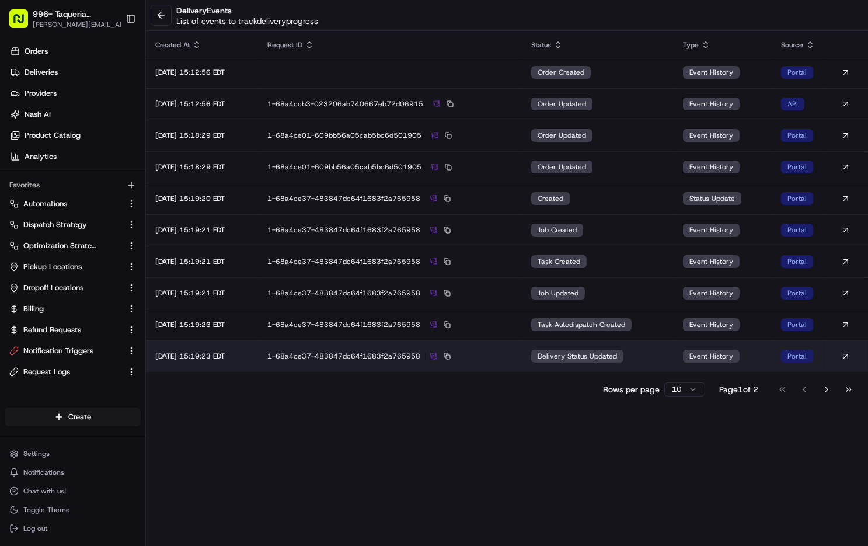
click at [516, 345] on td "1-68a4ce37-483847dc64f1683f2a765958" at bounding box center [389, 356] width 263 height 32
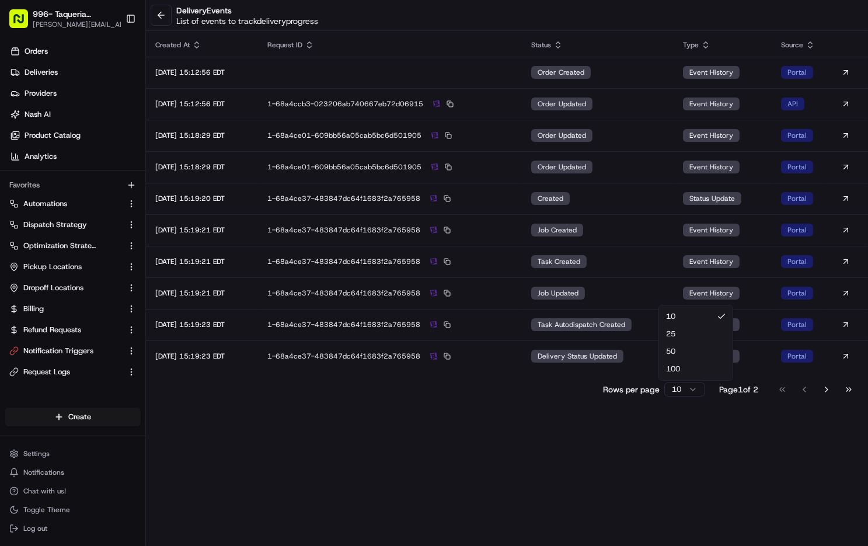
click at [675, 390] on html "996- Taqueria La Ventana- Downtown Dallas mariam@usenash.com Toggle Sidebar Ord…" at bounding box center [434, 273] width 868 height 546
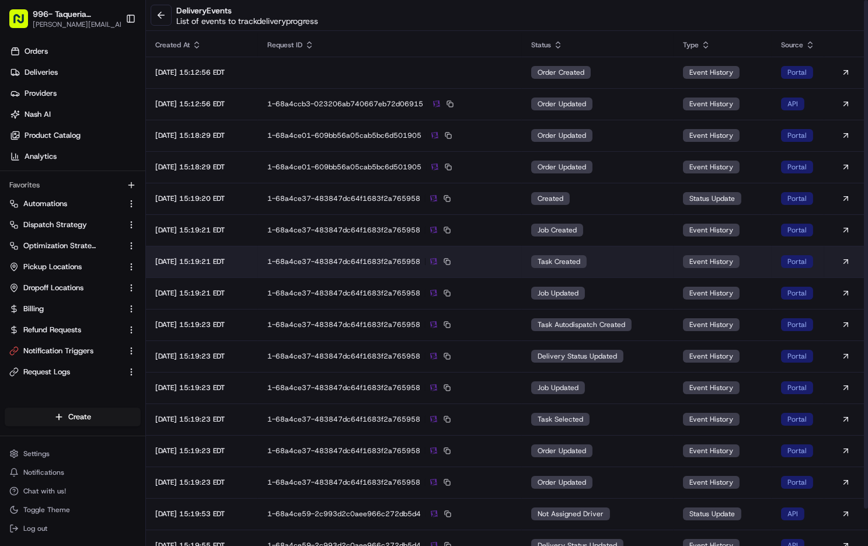
click at [668, 257] on td "task created" at bounding box center [598, 262] width 152 height 32
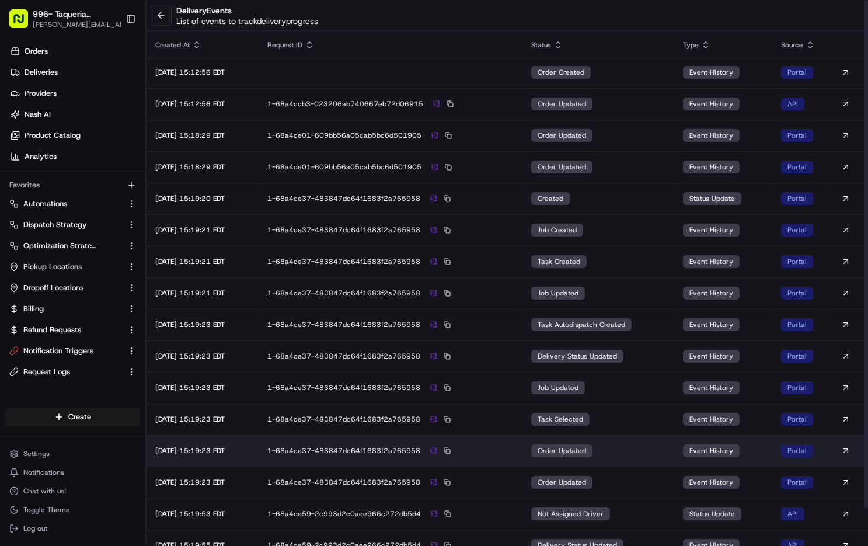
click at [651, 439] on td "order updated" at bounding box center [598, 451] width 152 height 32
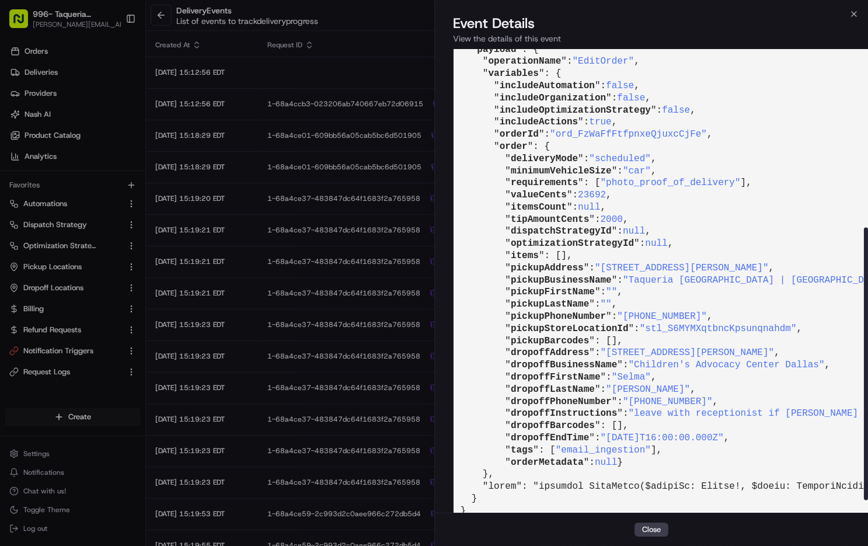
scroll to position [313, 0]
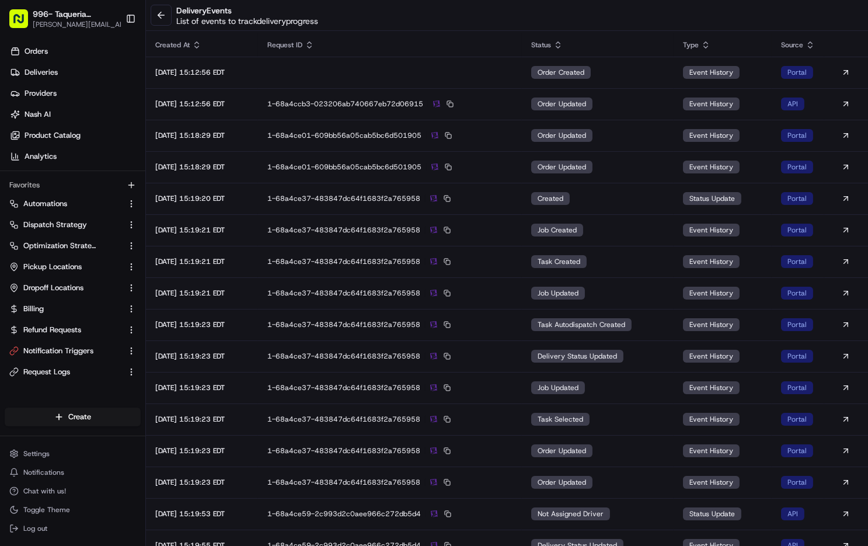
click at [312, 351] on div "1-68a4ce37-483847dc64f1683f2a765958" at bounding box center [389, 356] width 245 height 11
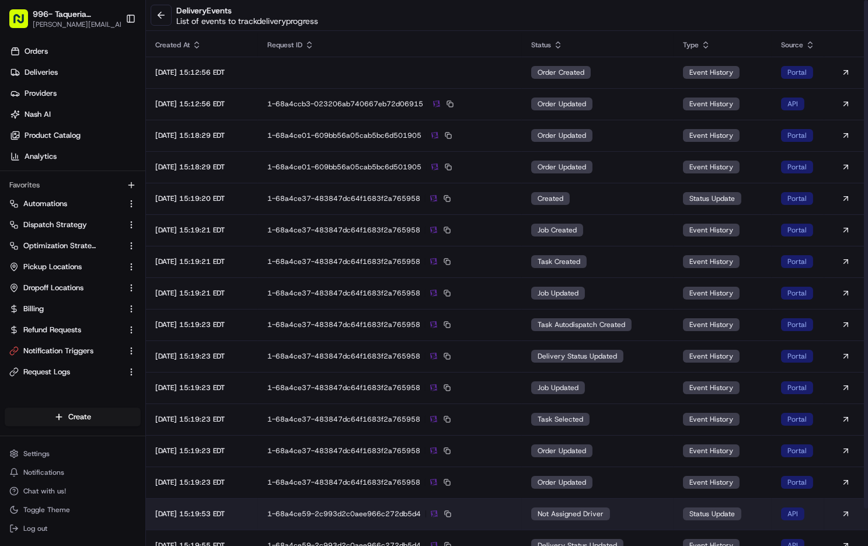
click at [512, 516] on div "1-68a4ce59-2c993d2c0aee966c272db5d4" at bounding box center [389, 513] width 245 height 11
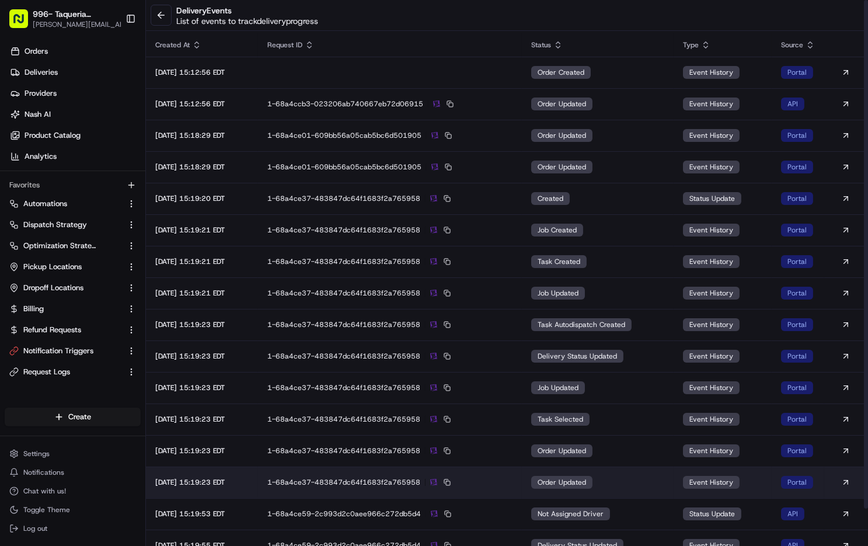
click at [514, 473] on td "1-68a4ce37-483847dc64f1683f2a765958" at bounding box center [389, 482] width 263 height 32
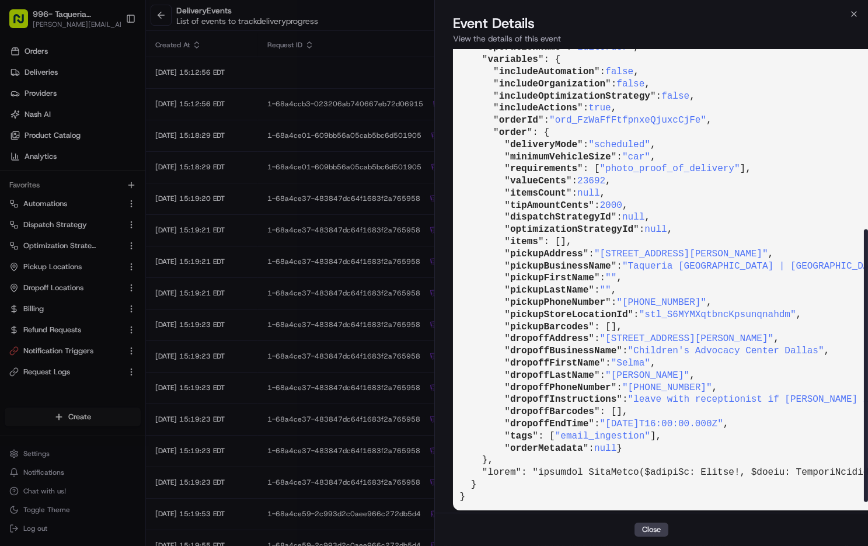
scroll to position [312, 1]
drag, startPoint x: 752, startPoint y: 404, endPoint x: 617, endPoint y: 403, distance: 135.4
click at [617, 418] on span ""2025-08-20T16:00:00.000Z"" at bounding box center [660, 423] width 123 height 11
copy span "2025-08-20T16:00:00.000Z"
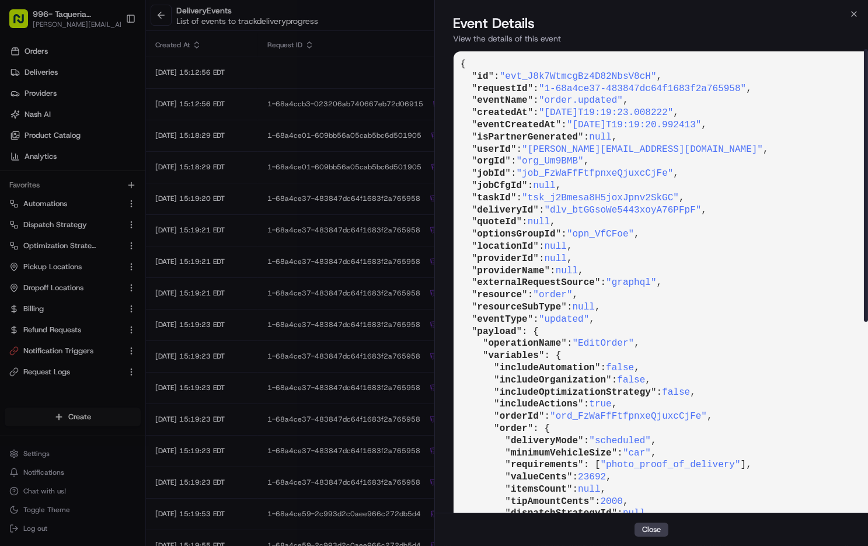
scroll to position [0, 0]
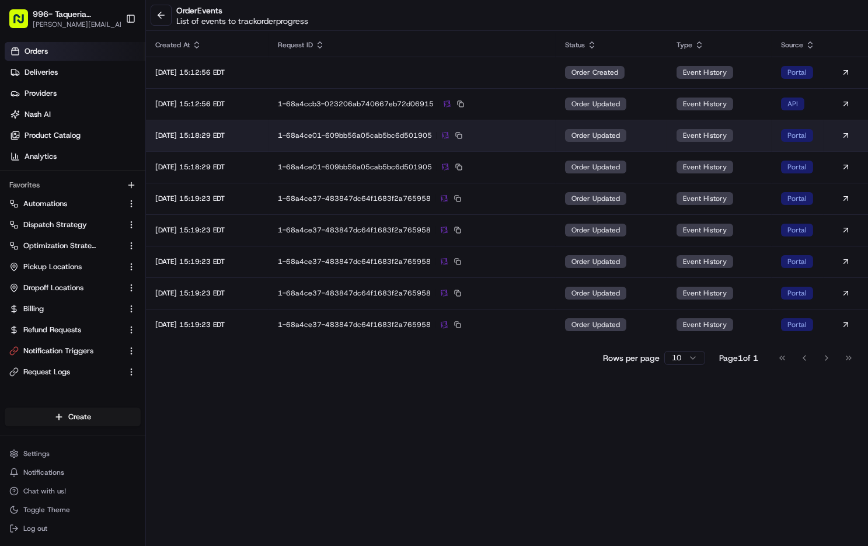
click at [555, 127] on td "1-68a4ce01-609bb56a05cab5bc6d501905" at bounding box center [411, 136] width 287 height 32
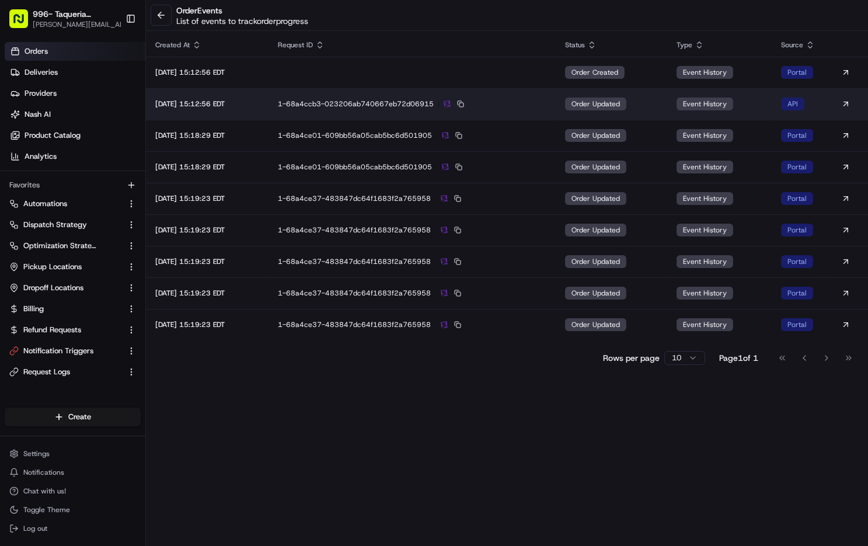
click at [526, 109] on div "1-68a4ccb3-023206ab740667eb72d06915" at bounding box center [412, 104] width 268 height 11
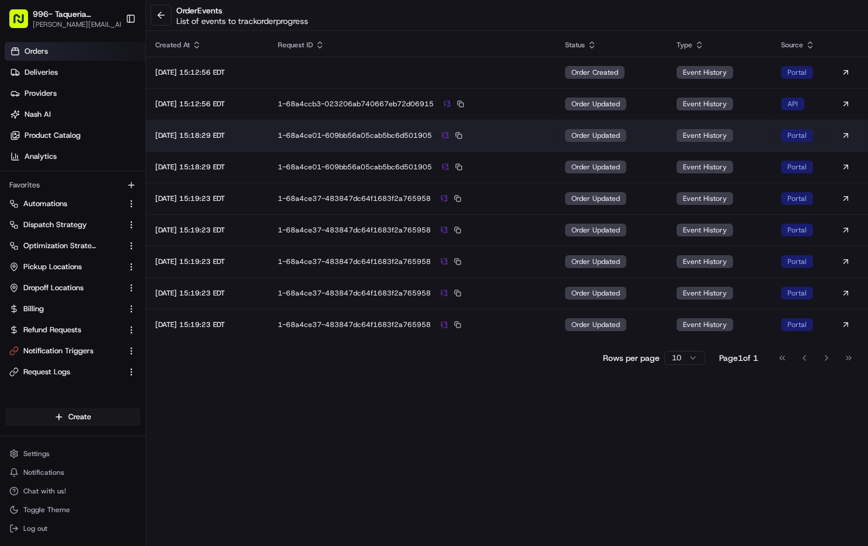
click at [505, 143] on td "1-68a4ce01-609bb56a05cab5bc6d501905" at bounding box center [411, 136] width 287 height 32
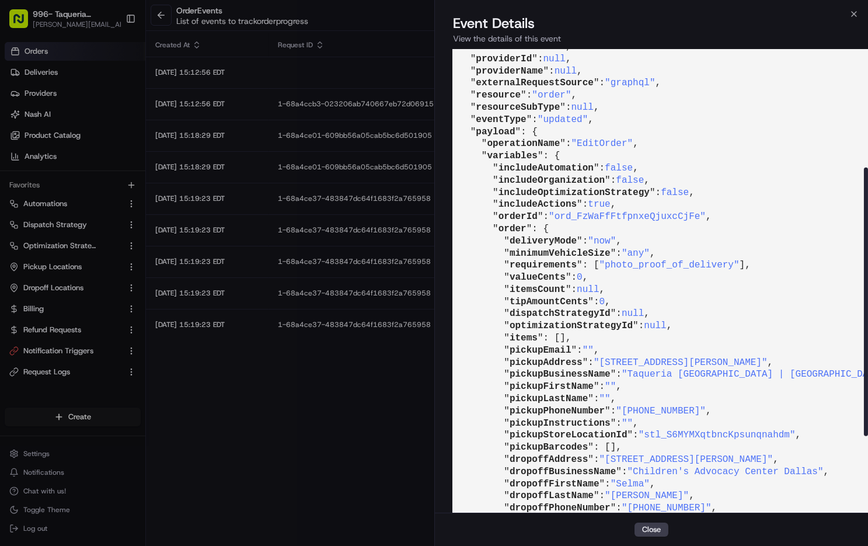
scroll to position [193, 1]
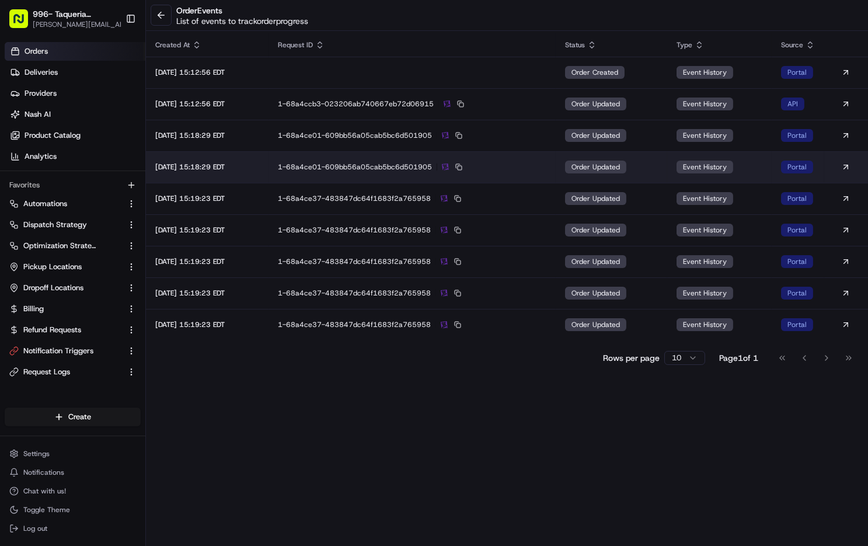
click at [512, 174] on td "1-68a4ce01-609bb56a05cab5bc6d501905" at bounding box center [411, 167] width 287 height 32
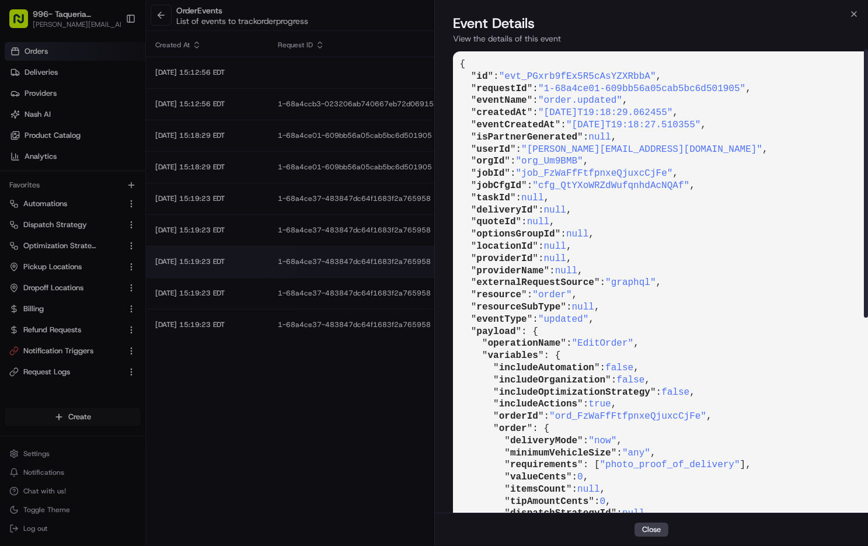
scroll to position [-1, 1]
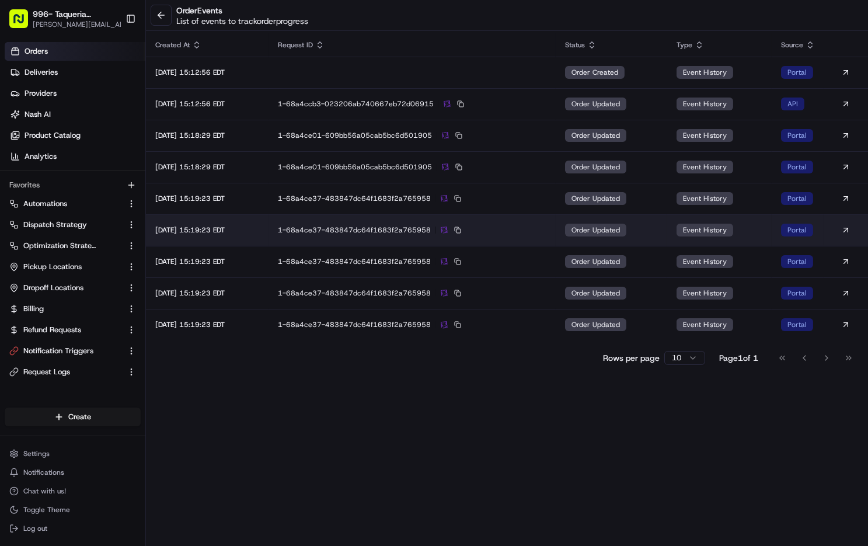
click at [518, 226] on div "1-68a4ce37-483847dc64f1683f2a765958" at bounding box center [412, 230] width 268 height 11
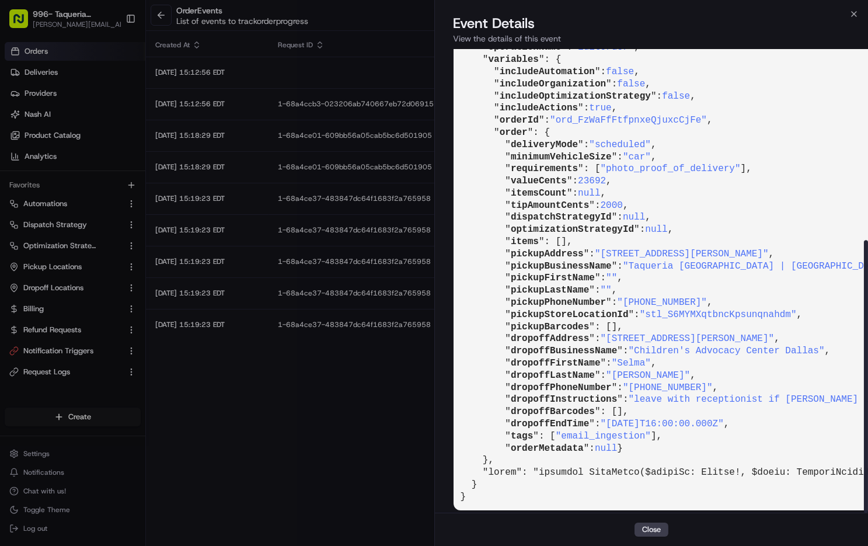
scroll to position [325, 0]
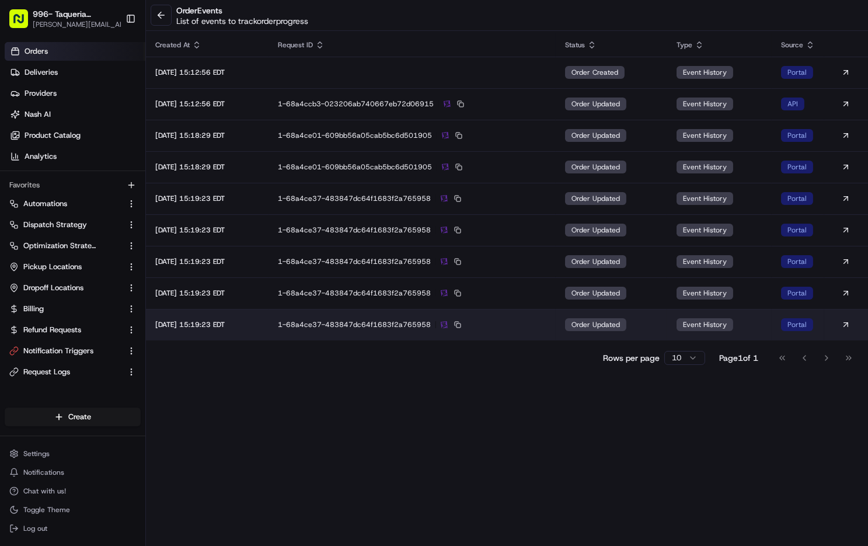
click at [542, 324] on div "1-68a4ce37-483847dc64f1683f2a765958" at bounding box center [412, 324] width 268 height 11
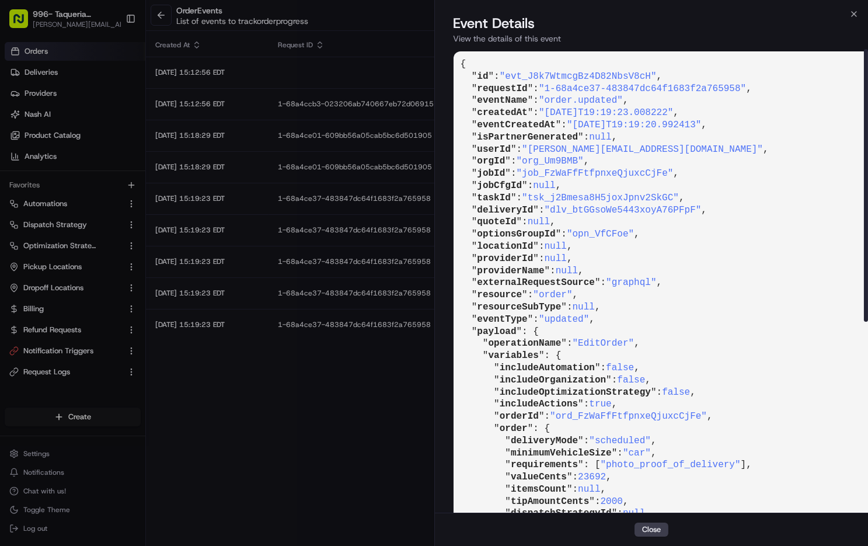
scroll to position [0, 0]
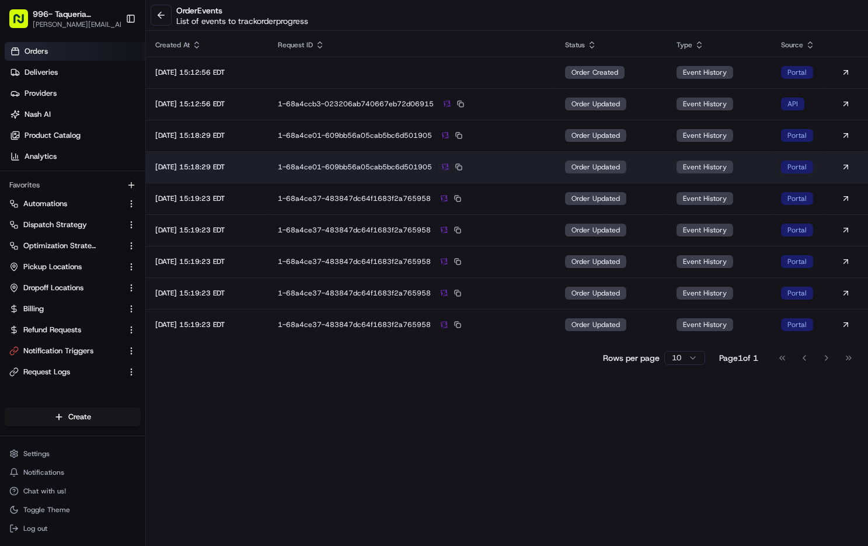
click at [528, 160] on td "1-68a4ce01-609bb56a05cab5bc6d501905" at bounding box center [411, 167] width 287 height 32
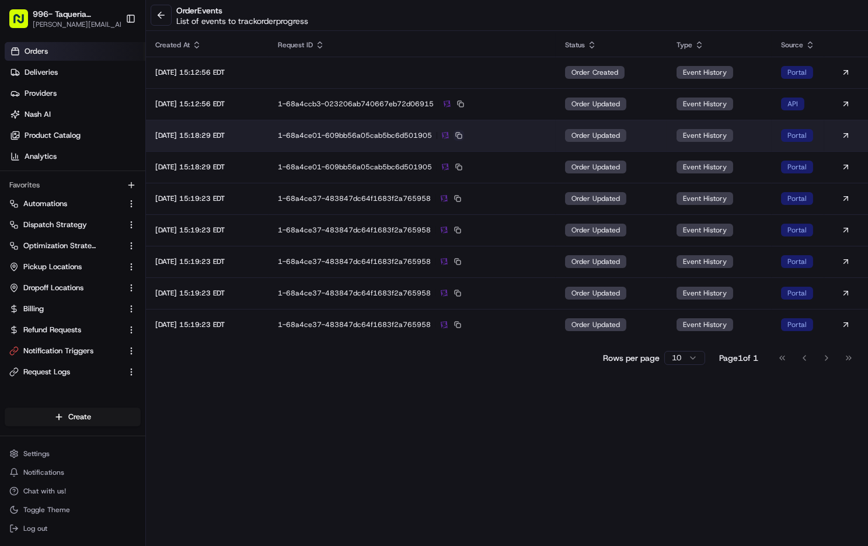
click at [464, 134] on button at bounding box center [458, 135] width 11 height 11
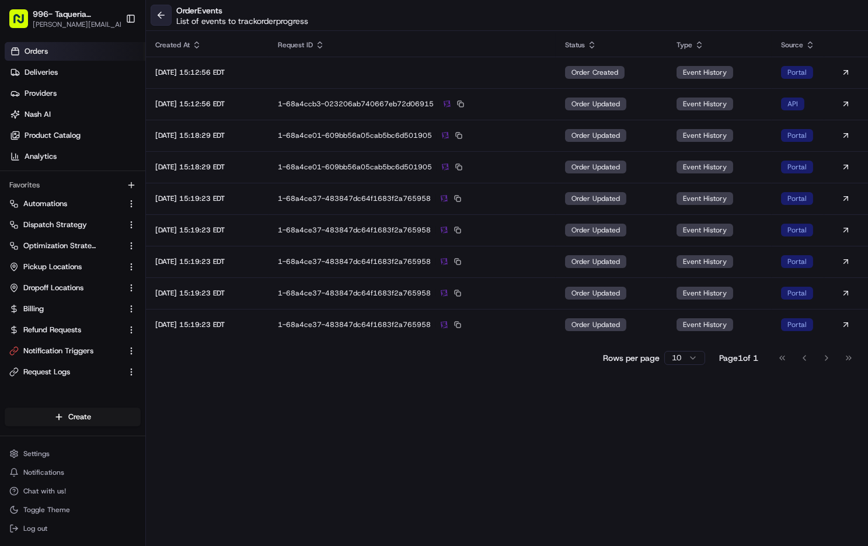
click at [162, 17] on button at bounding box center [161, 15] width 21 height 21
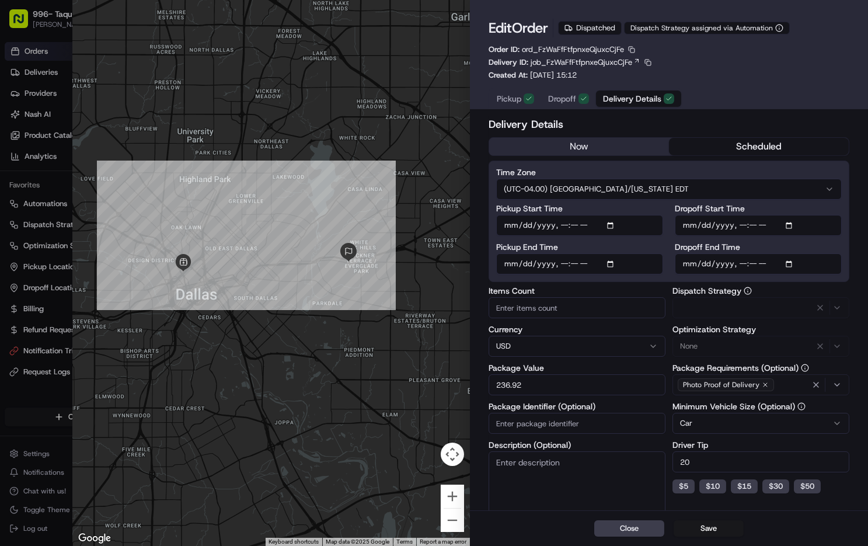
click at [638, 102] on span "Delivery Details" at bounding box center [632, 99] width 58 height 12
type input "1"
click at [37, 126] on div at bounding box center [434, 273] width 868 height 546
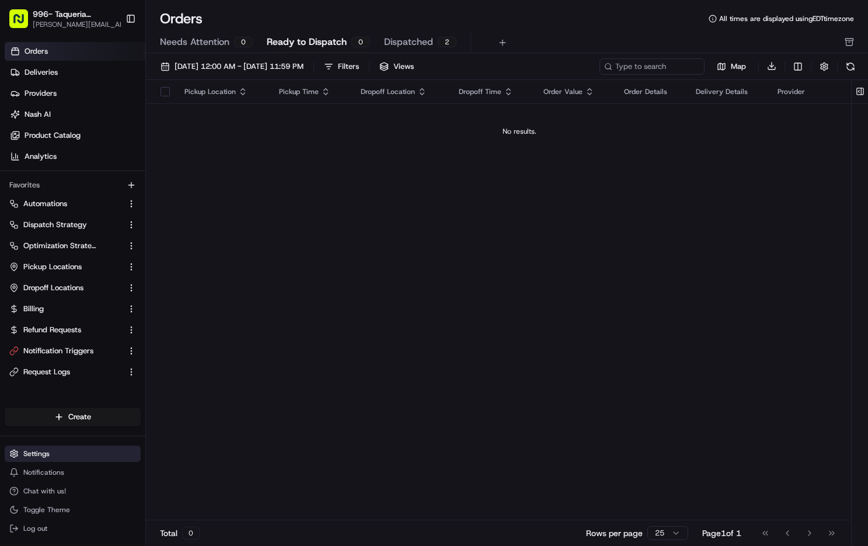
click at [97, 452] on button "Settings" at bounding box center [73, 453] width 136 height 16
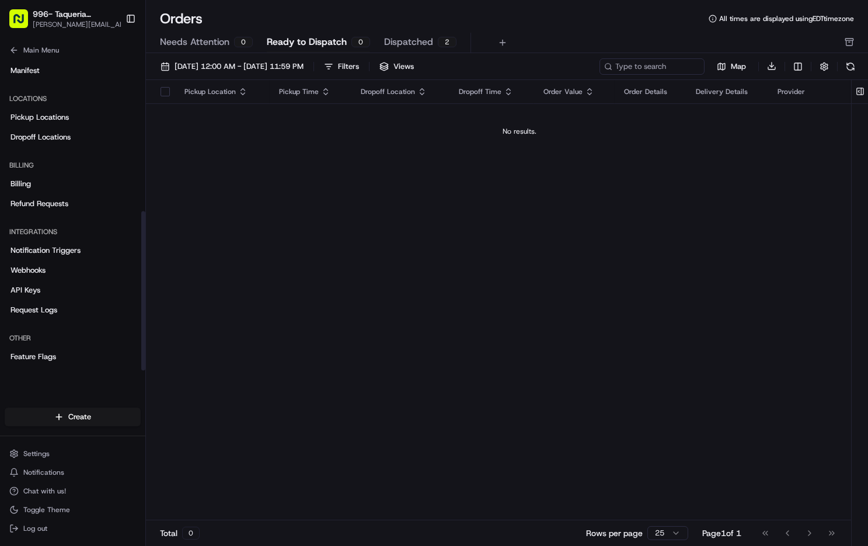
scroll to position [298, 0]
click at [85, 355] on link "Feature Flags" at bounding box center [73, 357] width 136 height 19
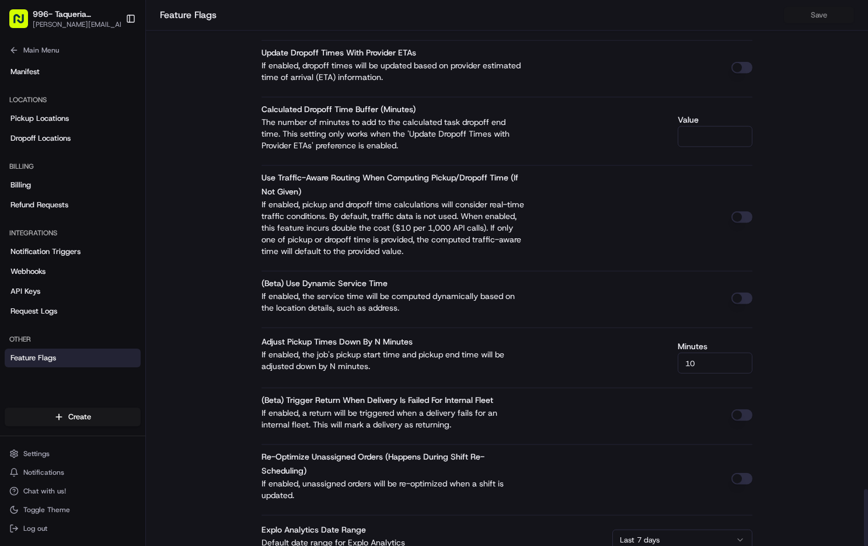
scroll to position [4686, 0]
click at [41, 45] on button "Main Menu" at bounding box center [73, 50] width 136 height 16
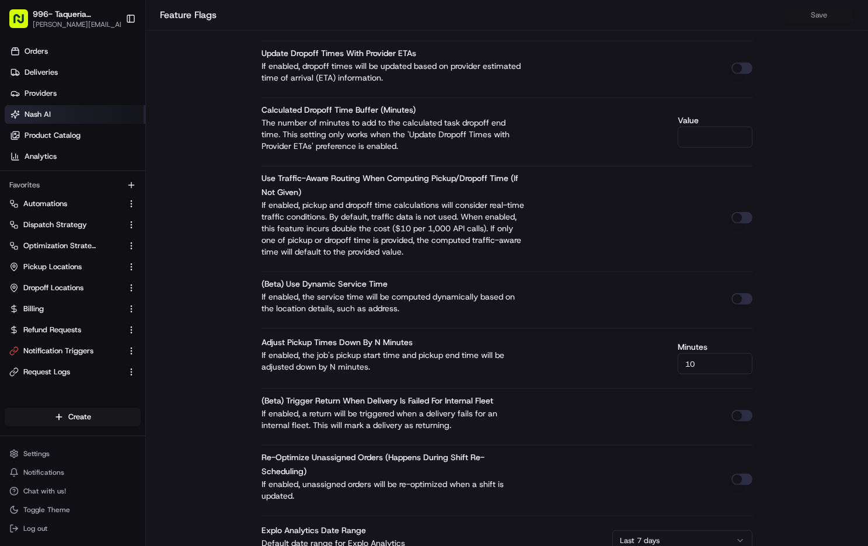
click at [60, 110] on link "Nash AI" at bounding box center [75, 114] width 141 height 19
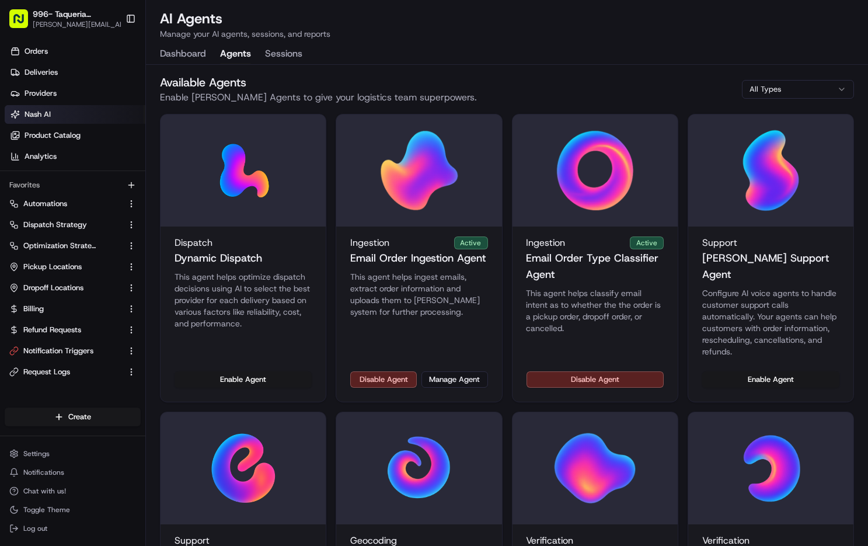
click at [247, 61] on button "Agents" at bounding box center [235, 54] width 31 height 20
click at [454, 371] on button "Manage Agent" at bounding box center [454, 379] width 67 height 16
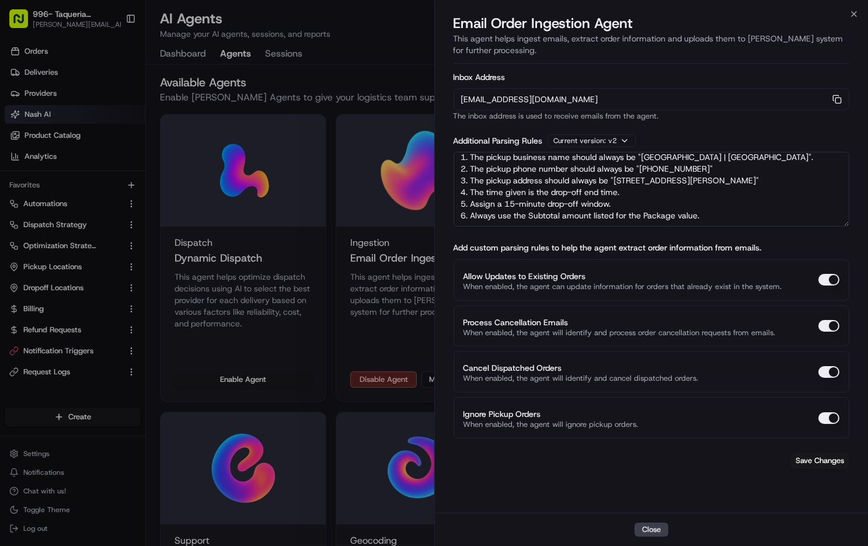
scroll to position [18, 0]
click at [630, 184] on textarea "Rules: 1. The pickup business name should always be "Taqueria La Ventana | Down…" at bounding box center [651, 189] width 396 height 75
drag, startPoint x: 460, startPoint y: 191, endPoint x: 742, endPoint y: 219, distance: 283.3
click at [742, 219] on textarea "Rules: 1. The pickup business name should always be "Taqueria La Ventana | Down…" at bounding box center [651, 189] width 396 height 75
